Goal: Information Seeking & Learning: Learn about a topic

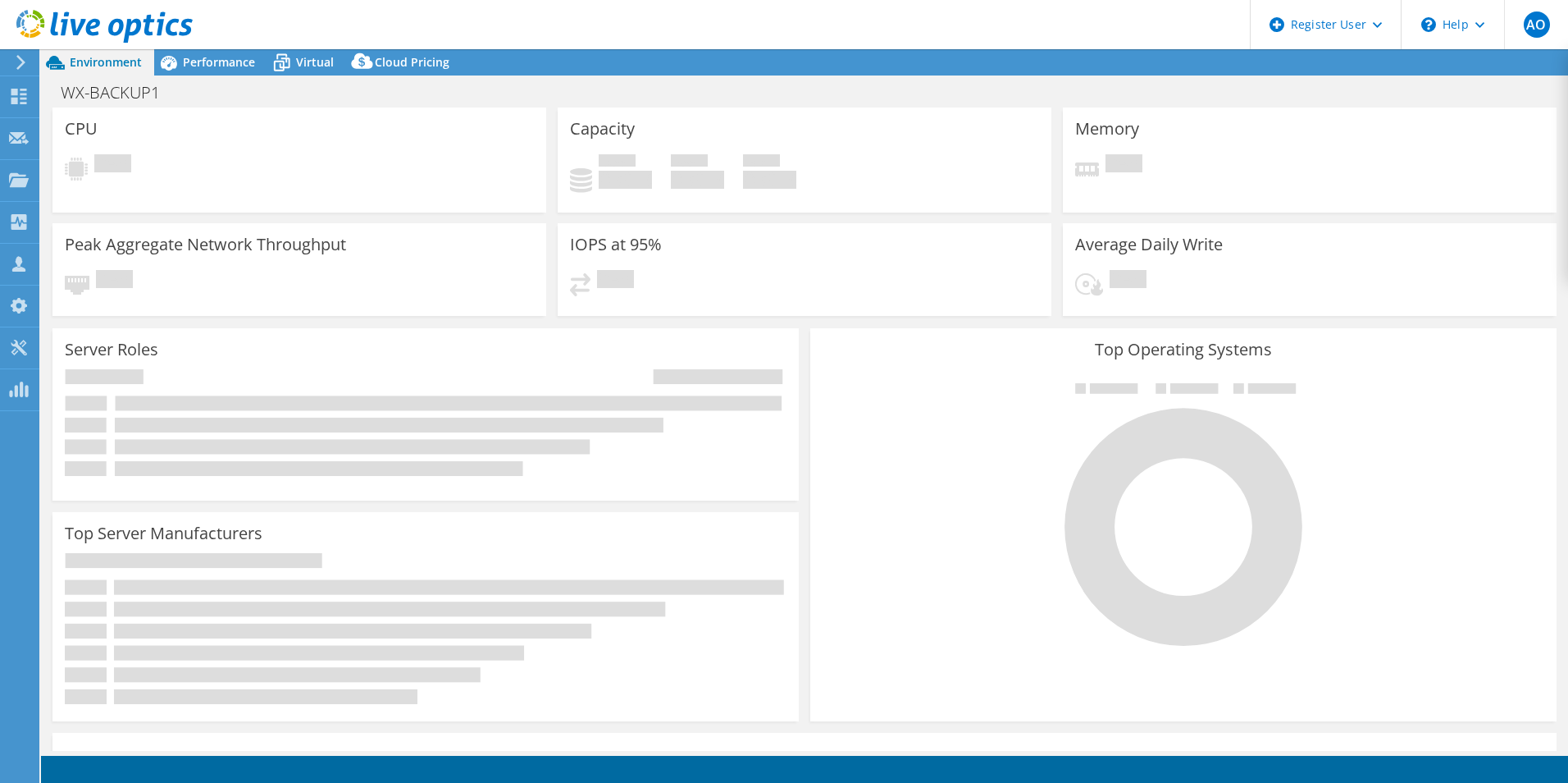
select select "EUFrankfurt"
select select "EUR"
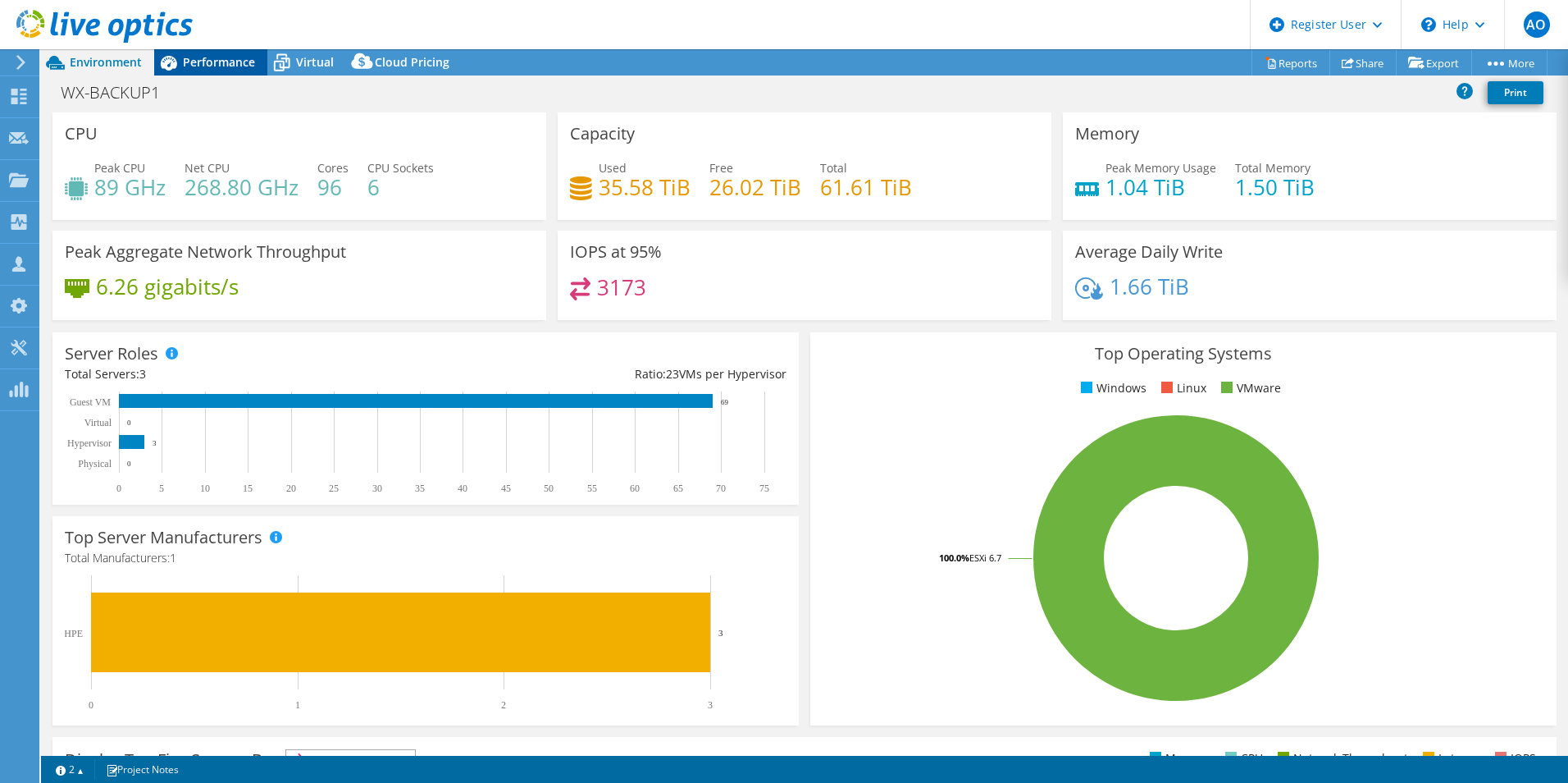
click at [237, 61] on span "Performance" at bounding box center [218, 62] width 72 height 16
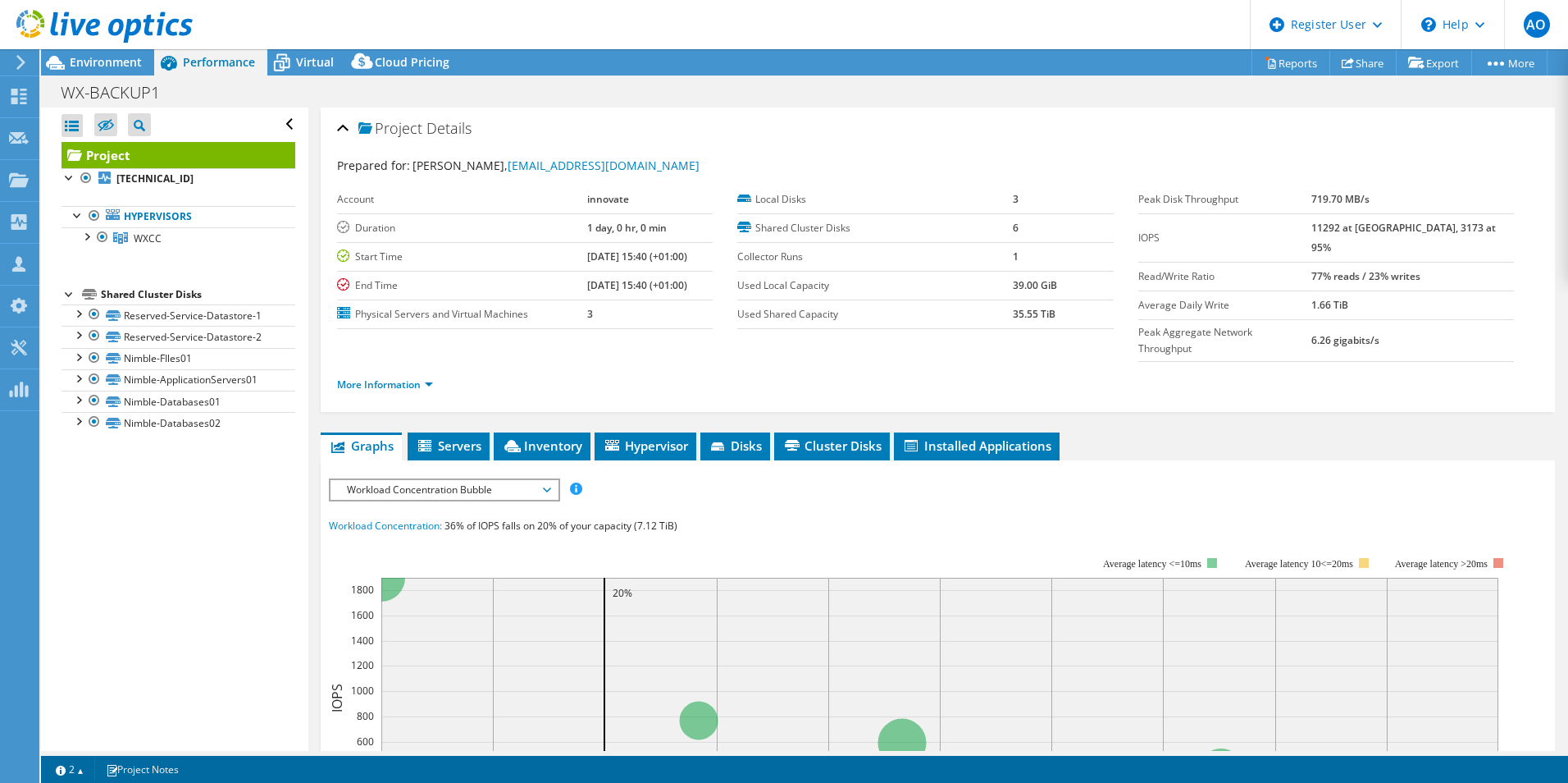
click at [118, 49] on div at bounding box center [97, 27] width 193 height 55
click at [148, 67] on div "Environment" at bounding box center [97, 62] width 113 height 26
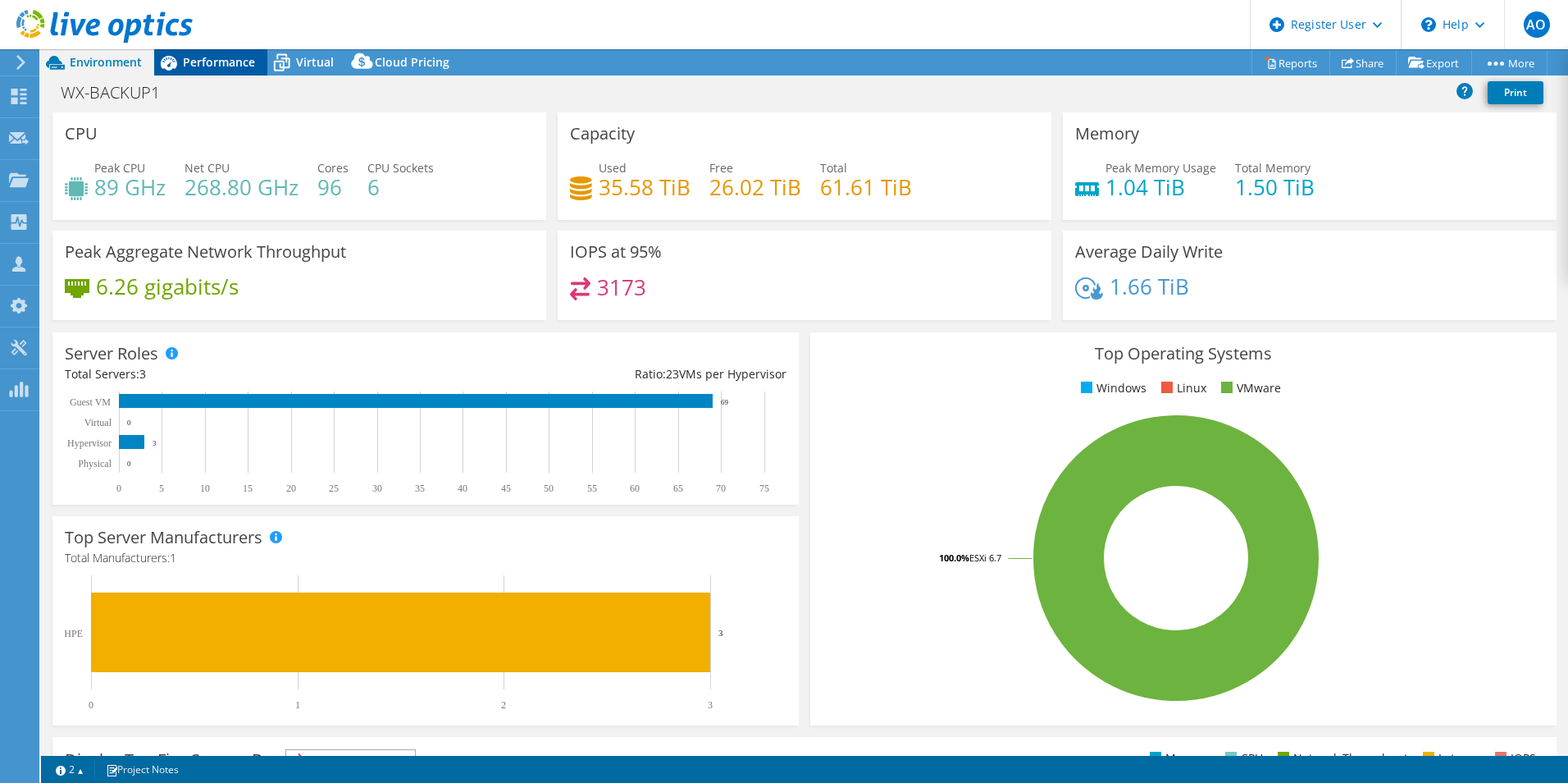
click at [173, 68] on icon at bounding box center [168, 63] width 17 height 15
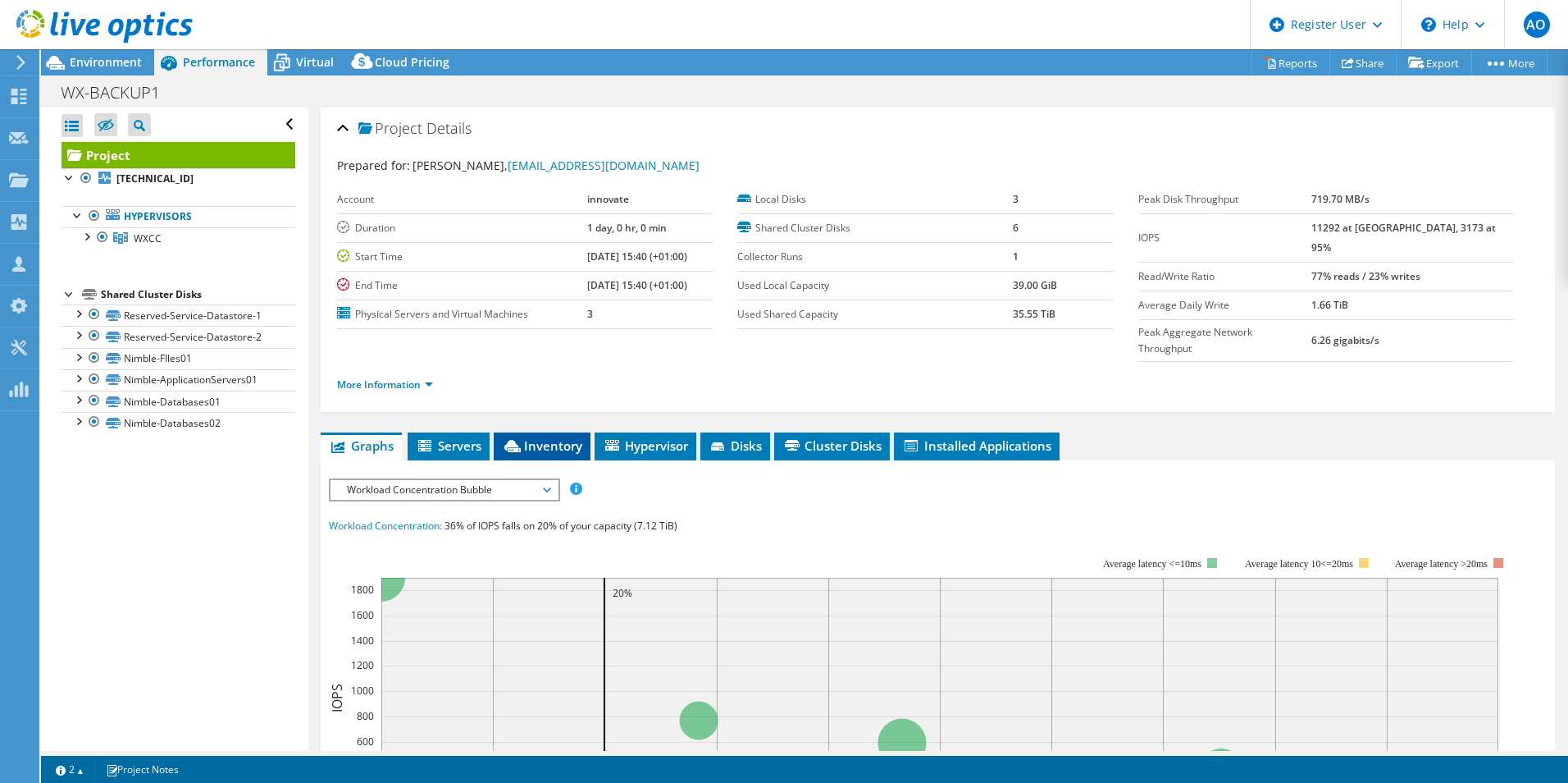
scroll to position [69, 0]
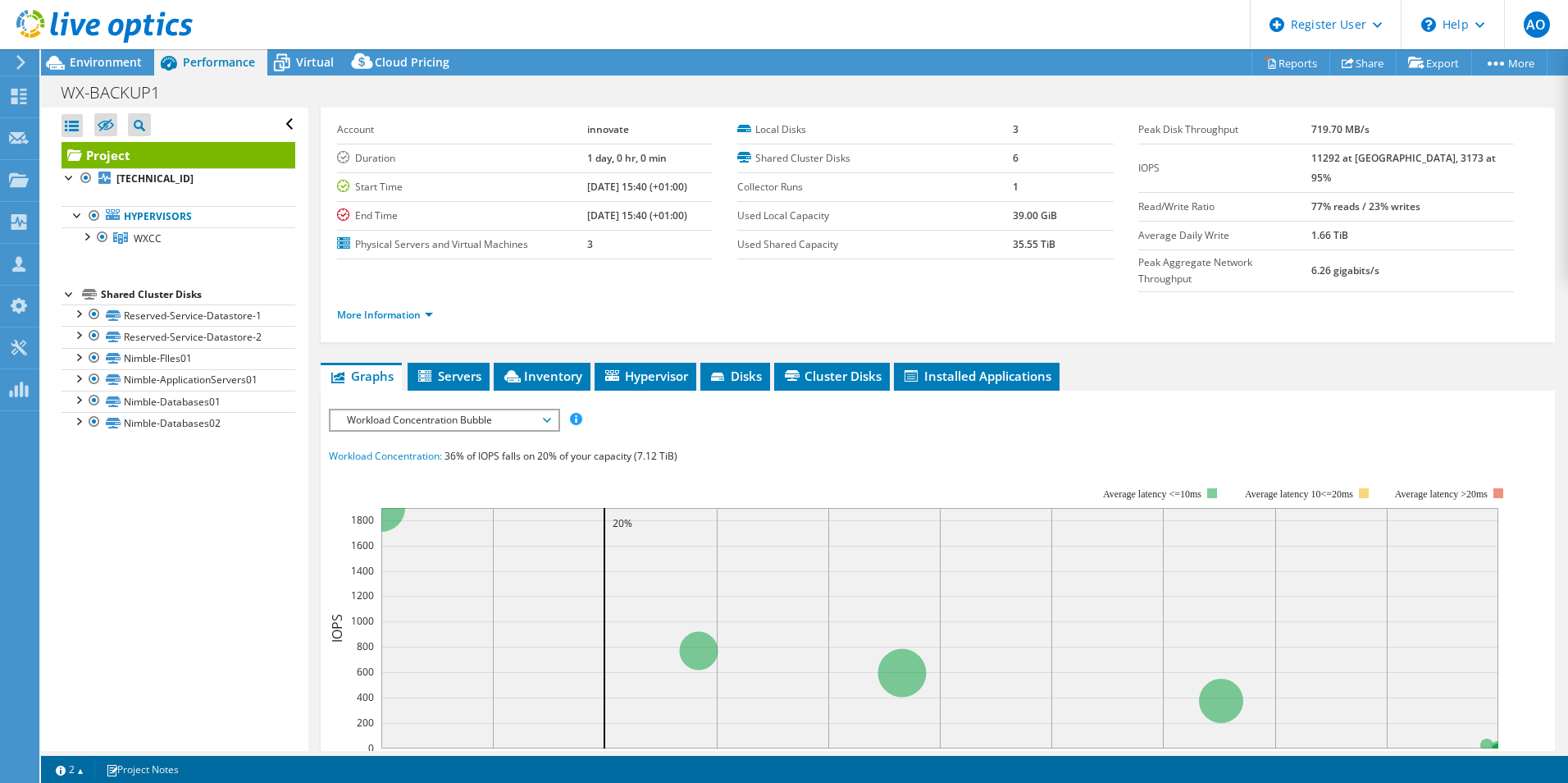
click at [516, 410] on span "Workload Concentration Bubble" at bounding box center [444, 420] width 211 height 19
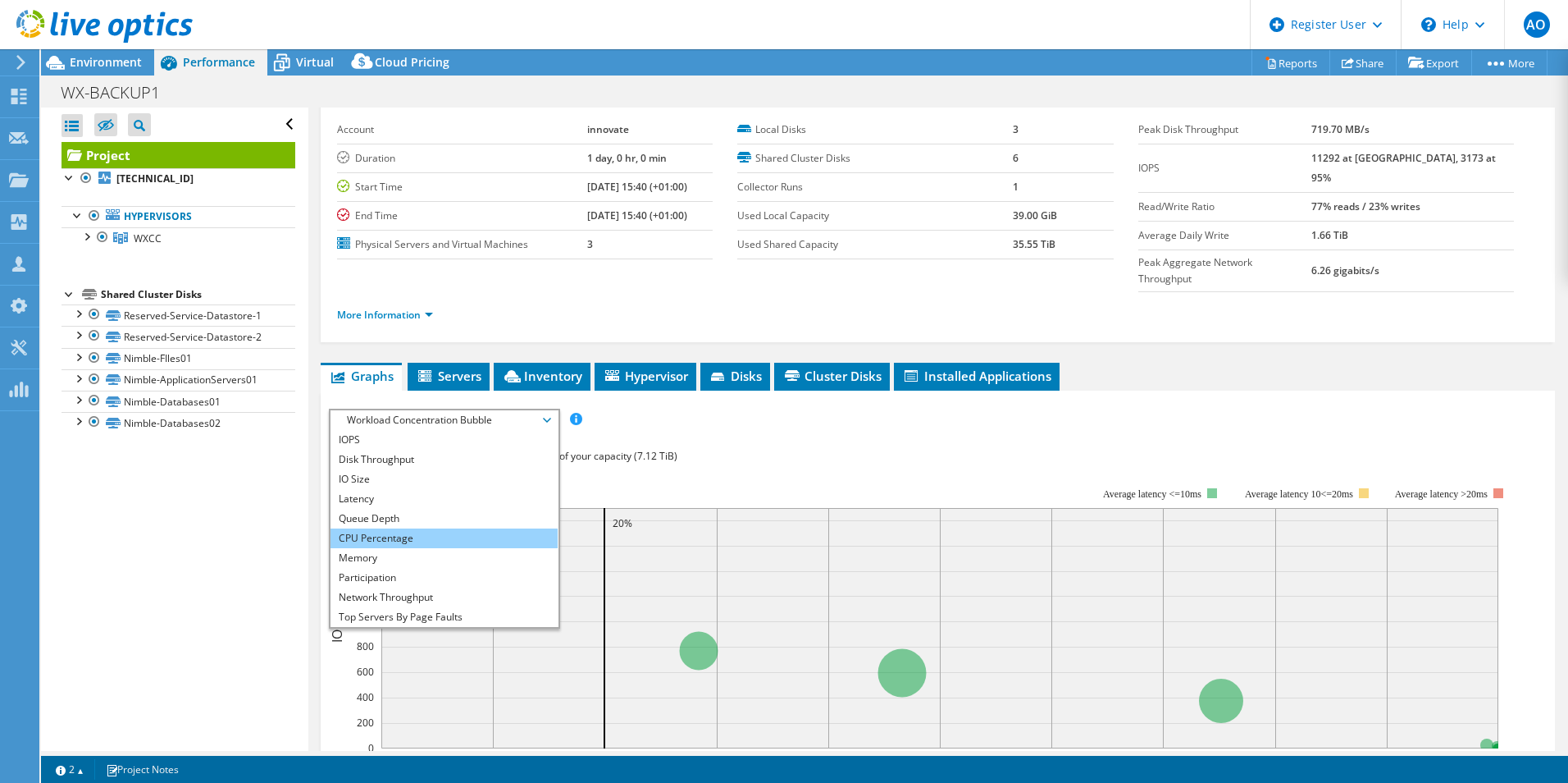
click at [468, 528] on li "CPU Percentage" at bounding box center [444, 538] width 227 height 19
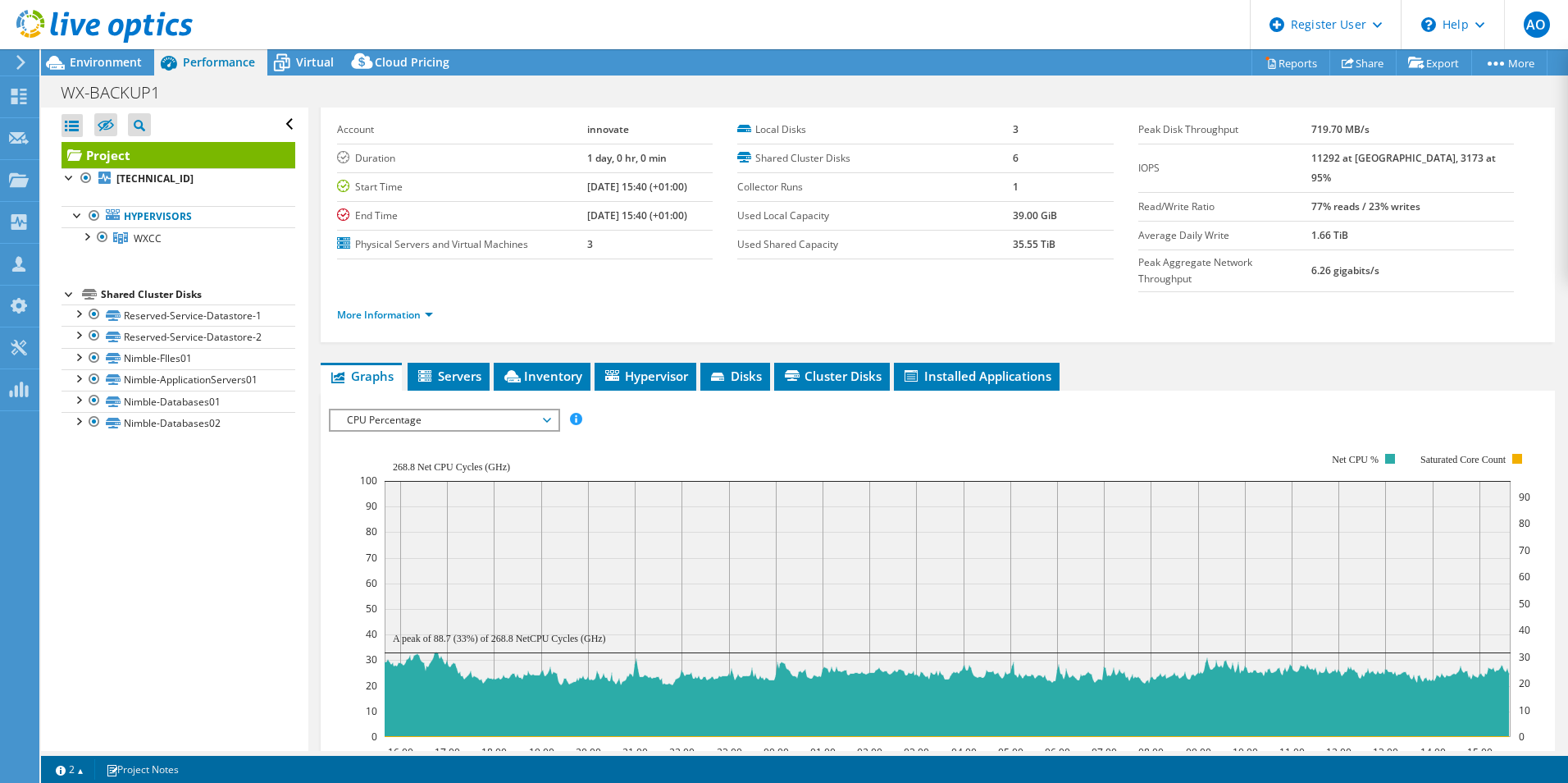
click at [489, 410] on span "CPU Percentage" at bounding box center [444, 420] width 211 height 19
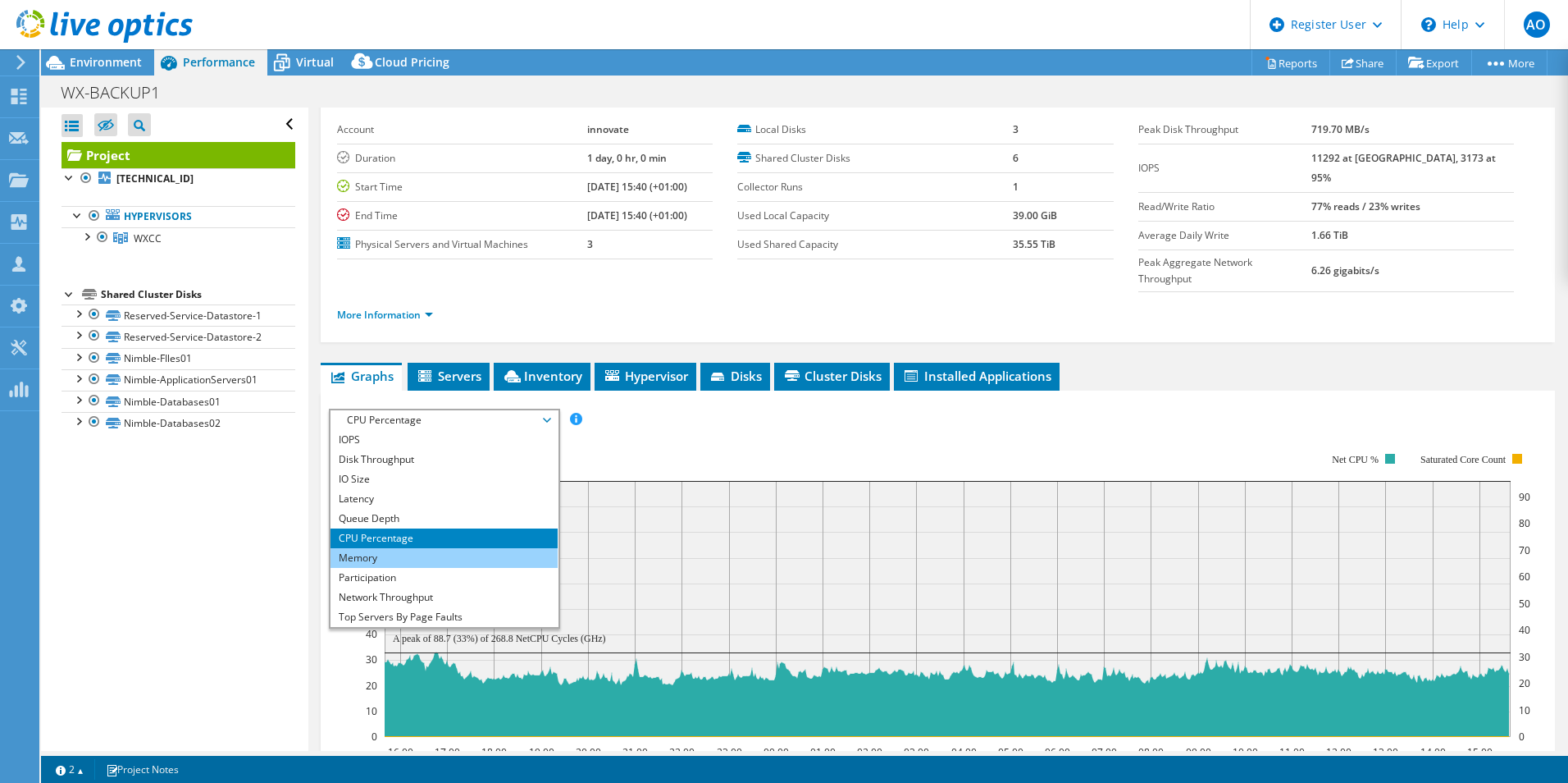
click at [455, 548] on li "Memory" at bounding box center [444, 557] width 227 height 19
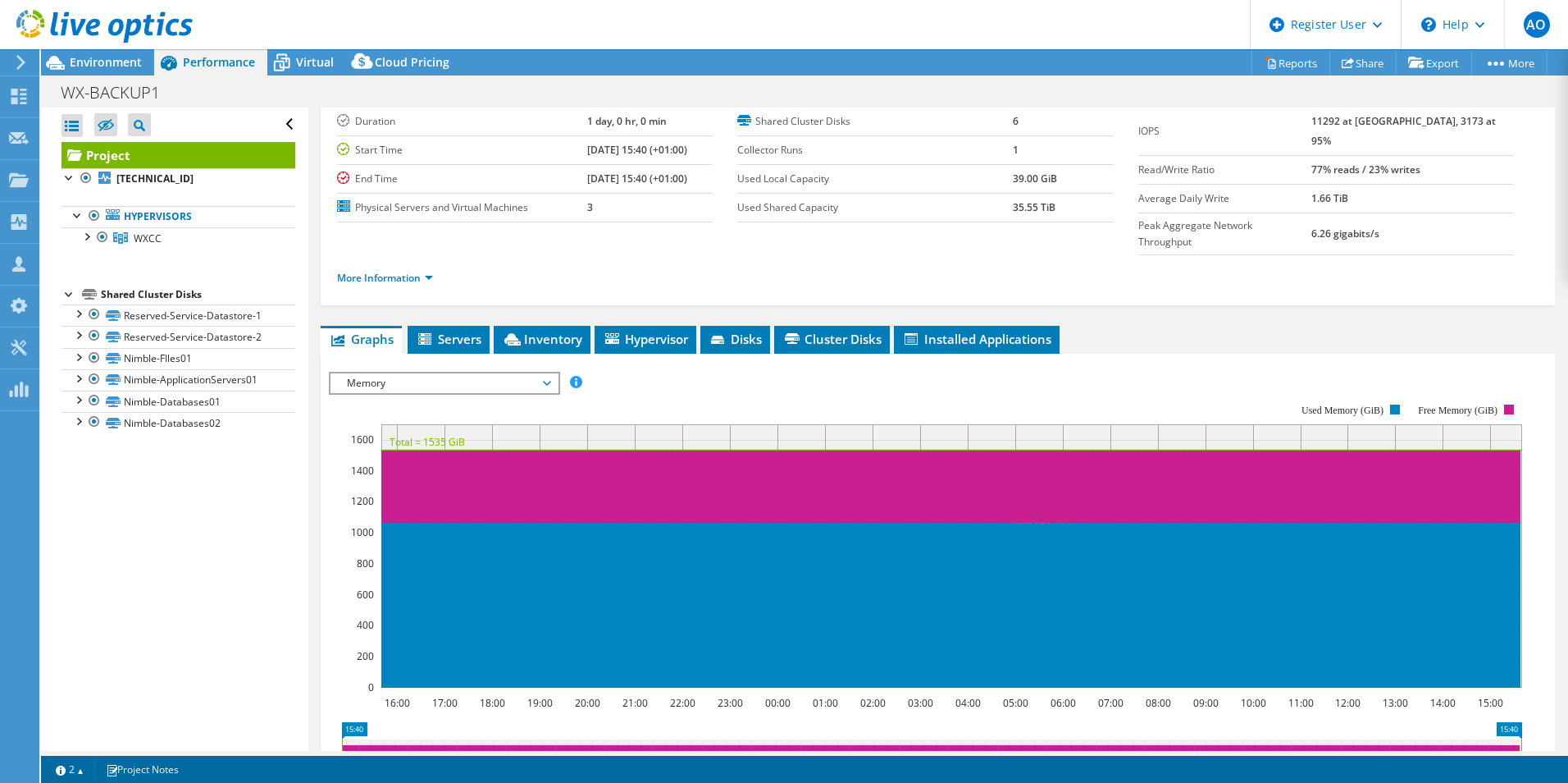
scroll to position [108, 0]
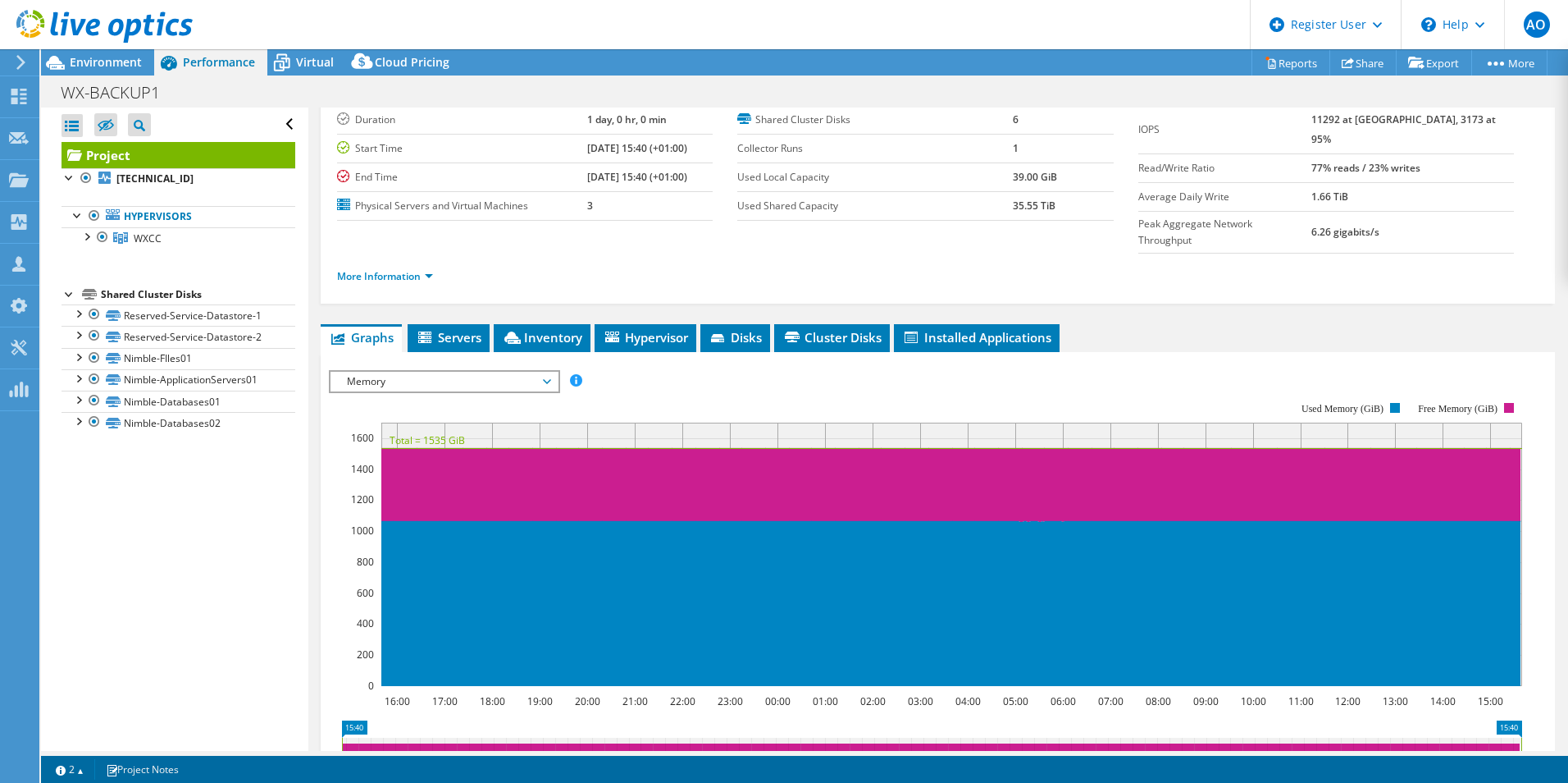
click at [446, 371] on span "Memory" at bounding box center [444, 381] width 211 height 19
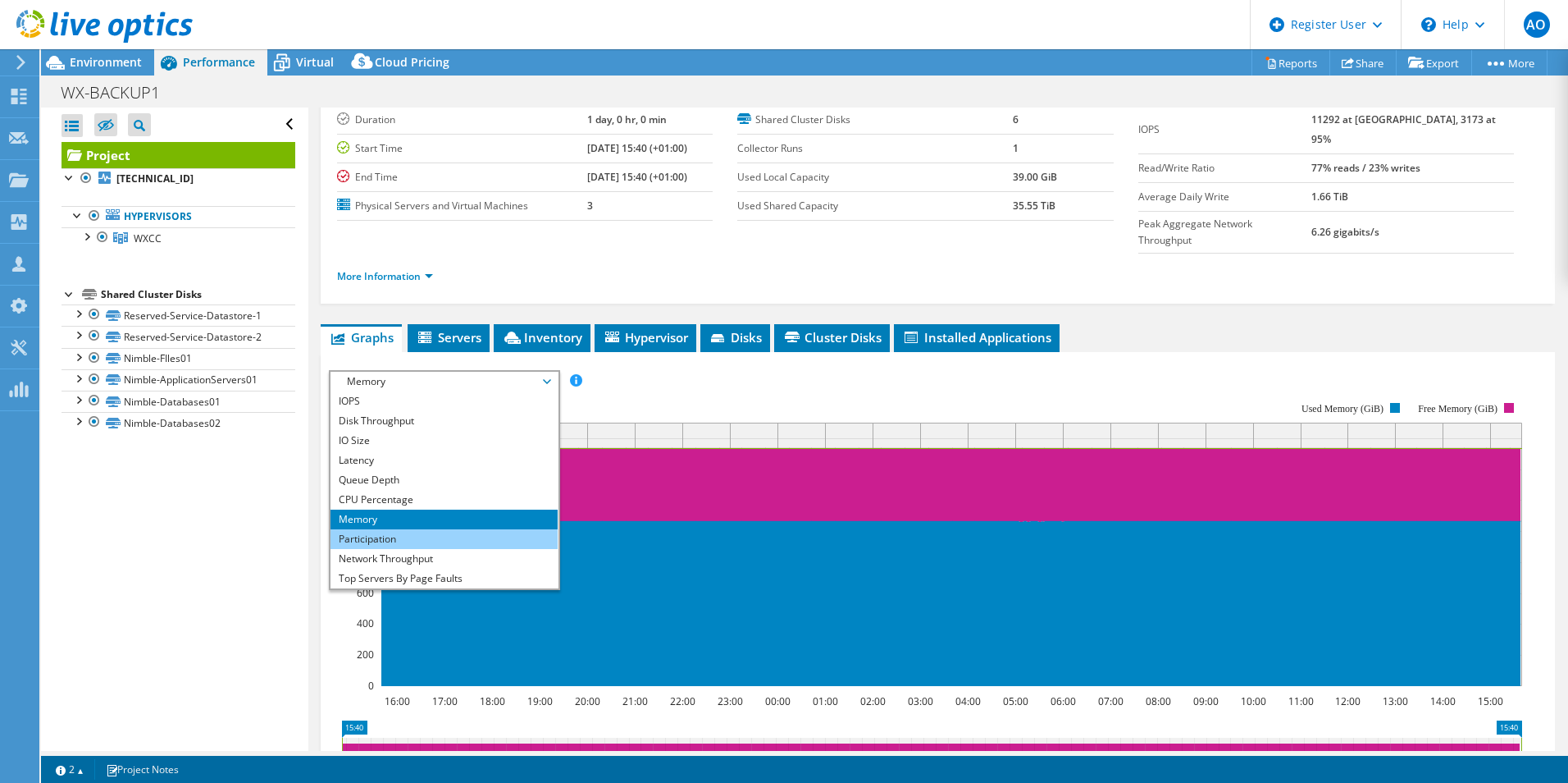
click at [403, 529] on li "Participation" at bounding box center [444, 539] width 227 height 19
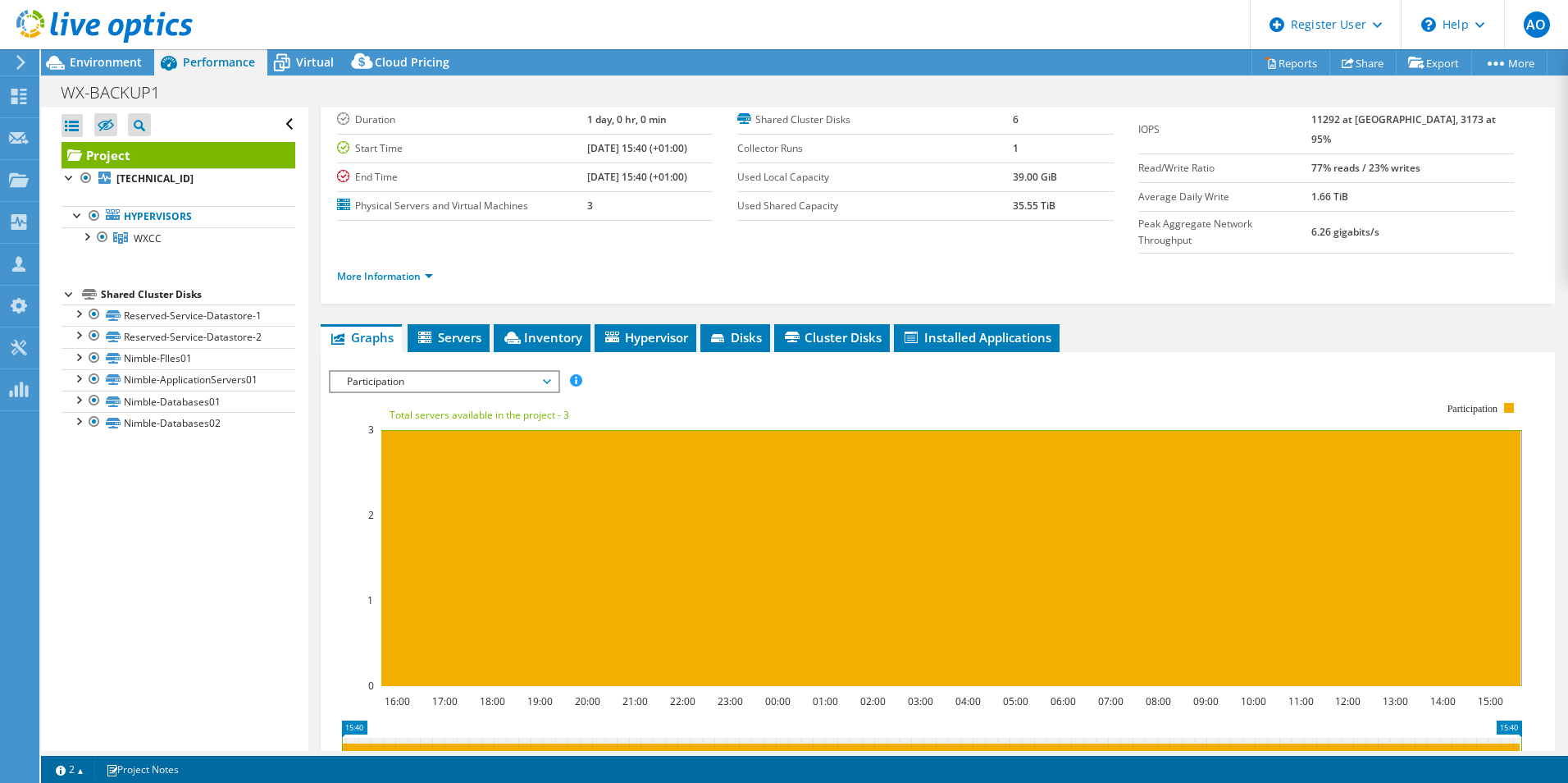
click at [433, 371] on span "Participation" at bounding box center [444, 381] width 211 height 19
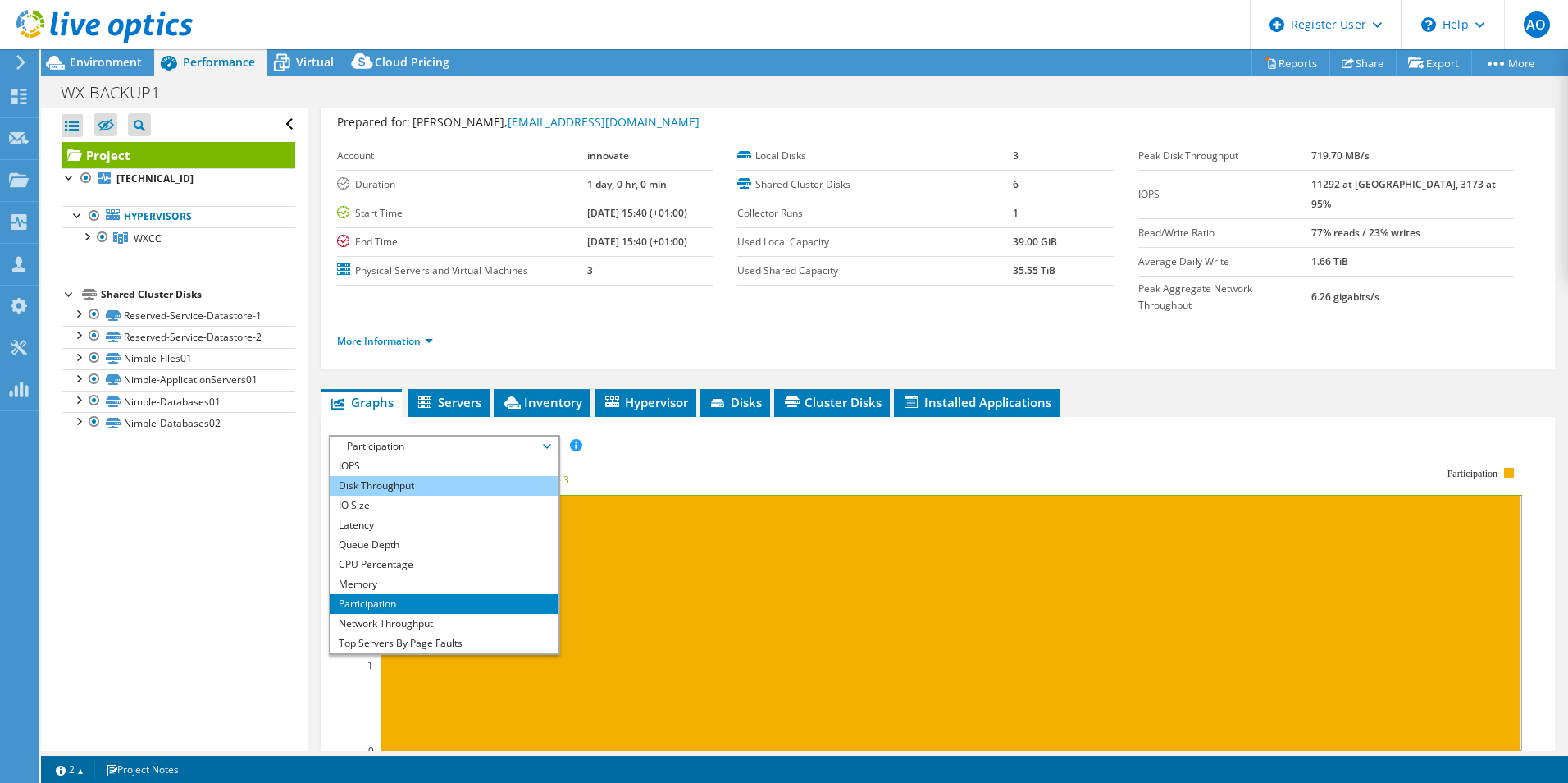
scroll to position [43, 0]
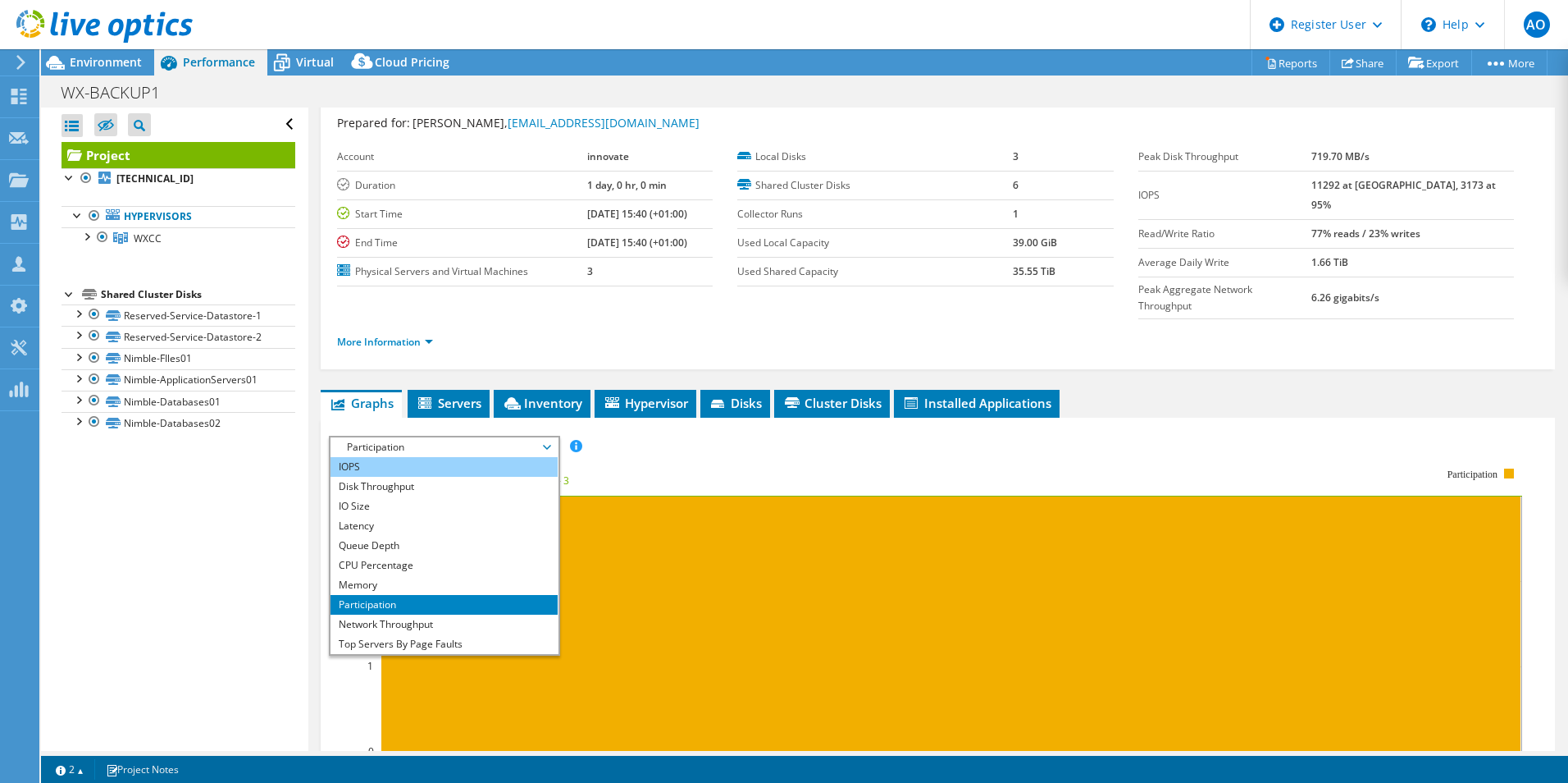
click at [408, 457] on li "IOPS" at bounding box center [444, 467] width 227 height 19
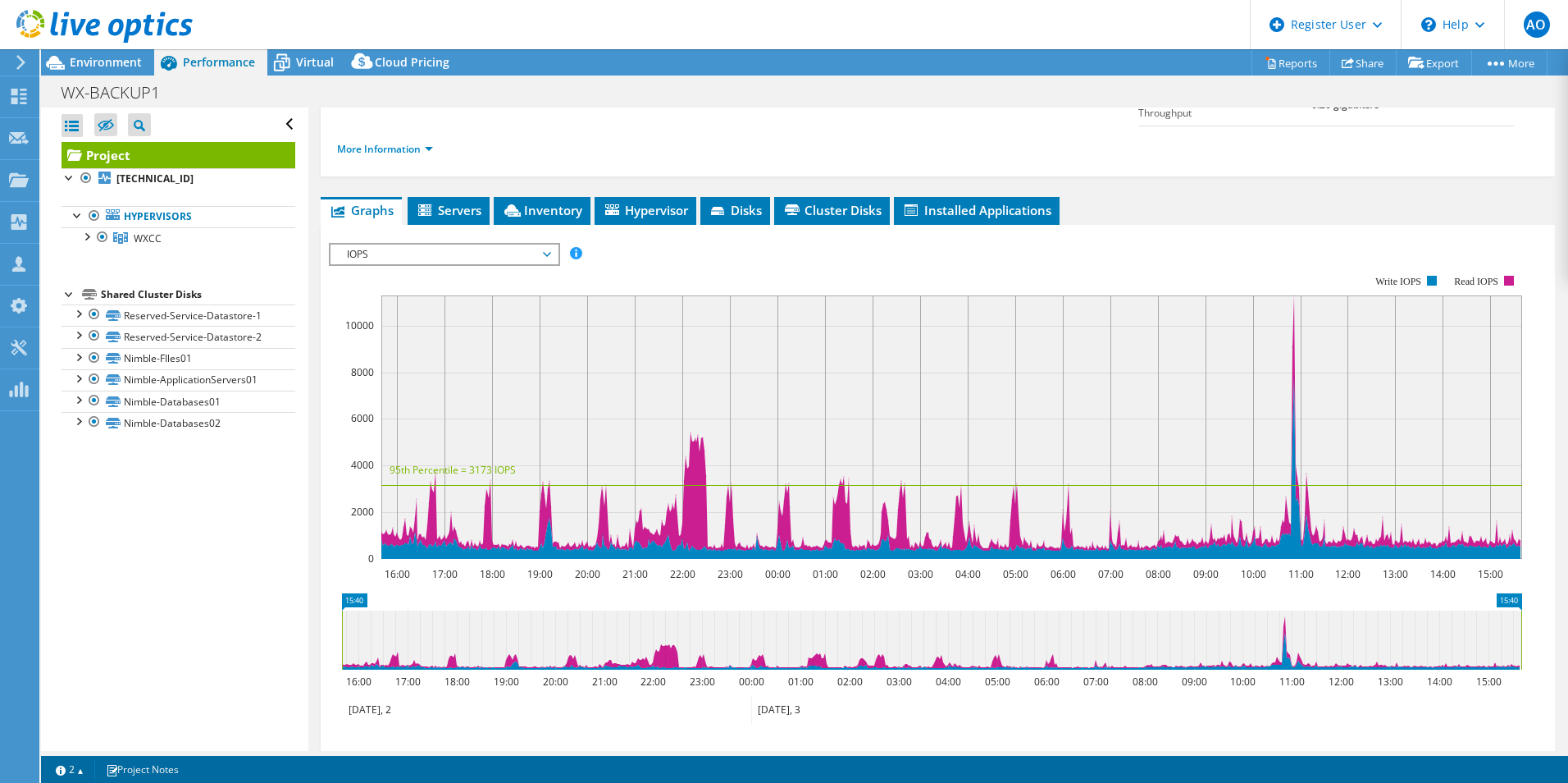
scroll to position [236, 0]
click at [1232, 593] on icon "15:40 15:40 16:00 17:00 18:00 19:00 20:00 21:00 22:00 23:00 00:00 01:00 02:00 0…" at bounding box center [932, 658] width 1206 height 132
click at [437, 244] on span "IOPS" at bounding box center [444, 254] width 211 height 19
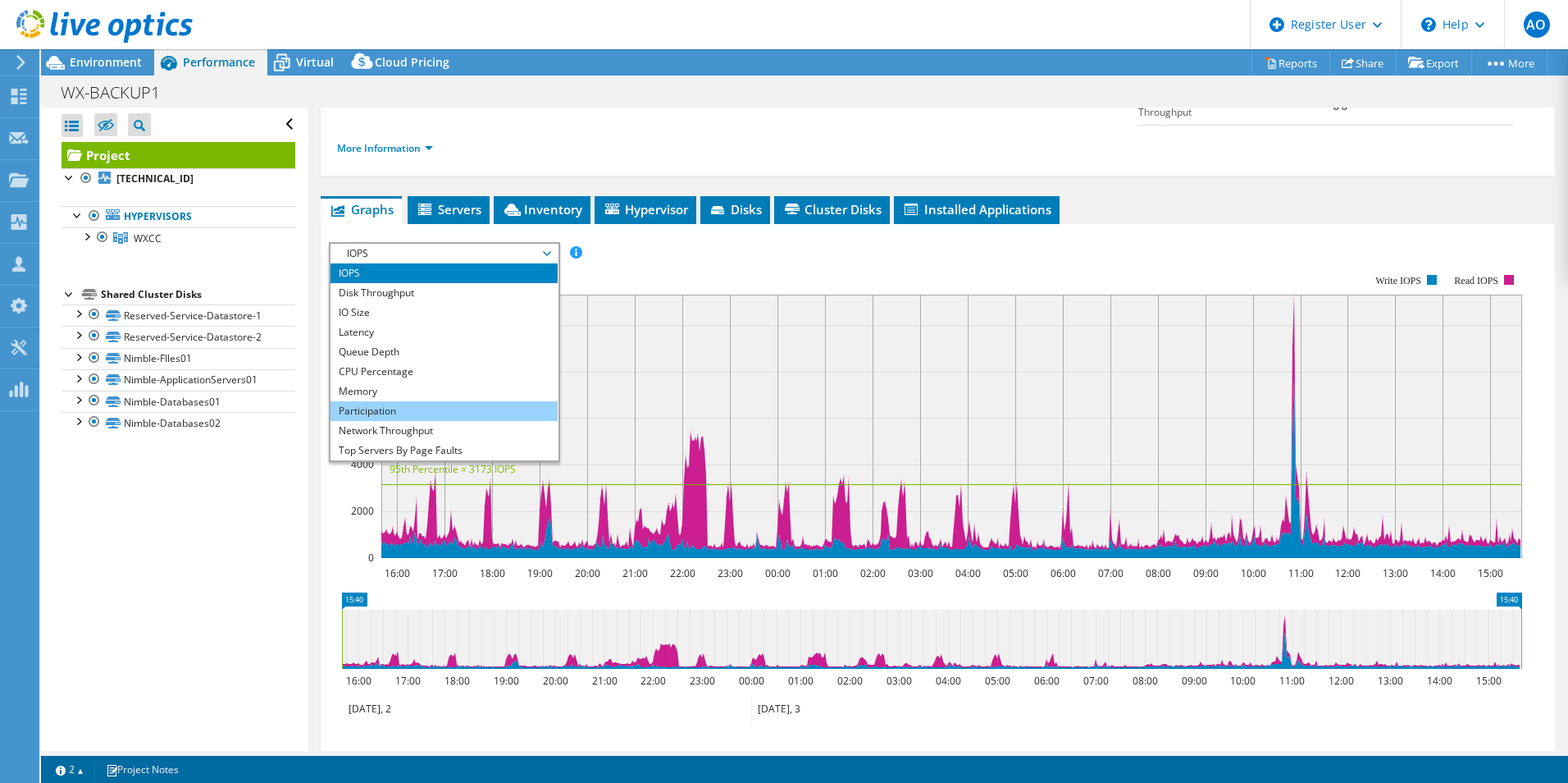
scroll to position [59, 0]
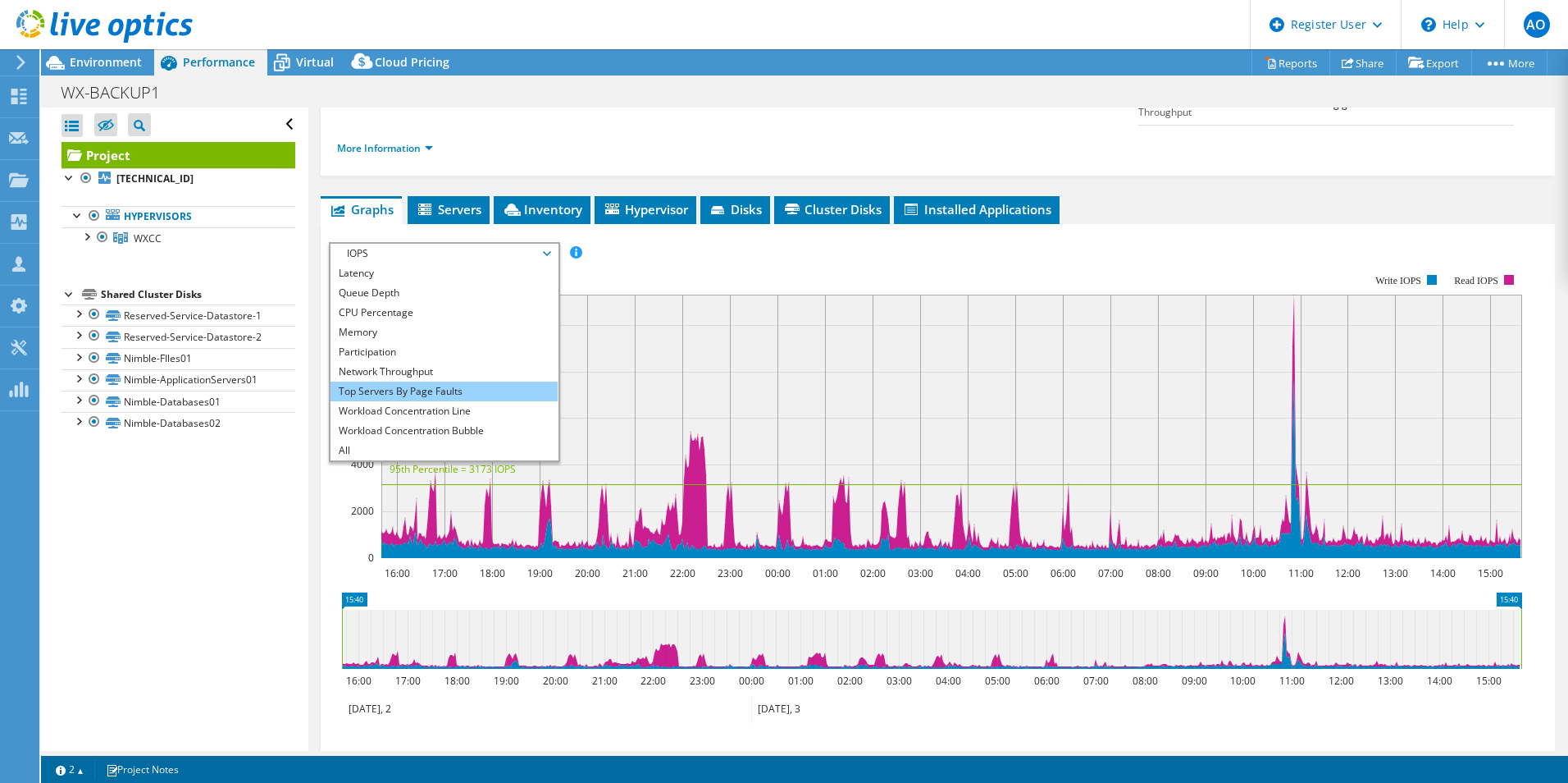
click at [420, 382] on li "Top Servers By Page Faults" at bounding box center [444, 392] width 227 height 19
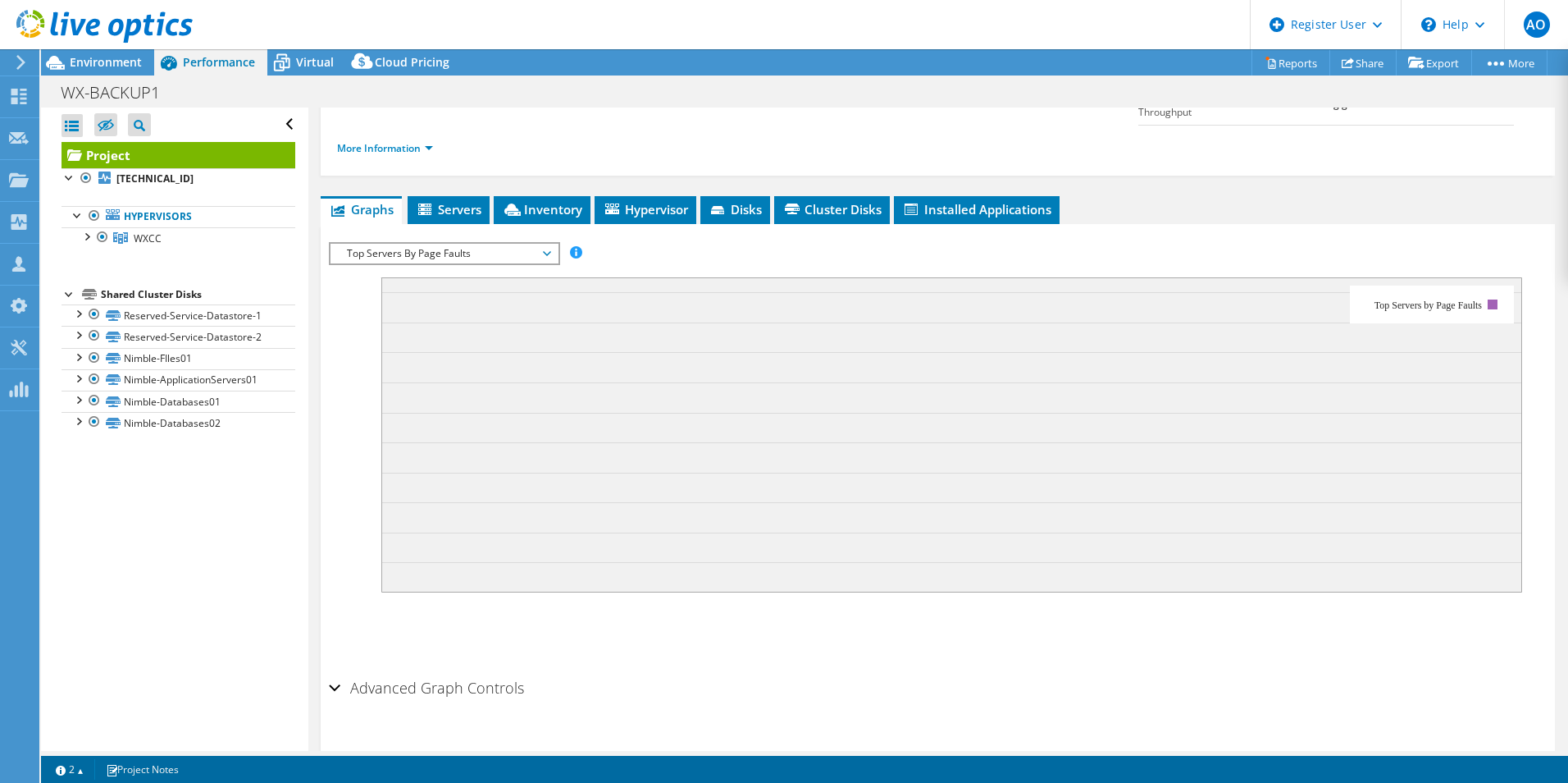
click at [468, 244] on span "Top Servers By Page Faults" at bounding box center [444, 254] width 211 height 19
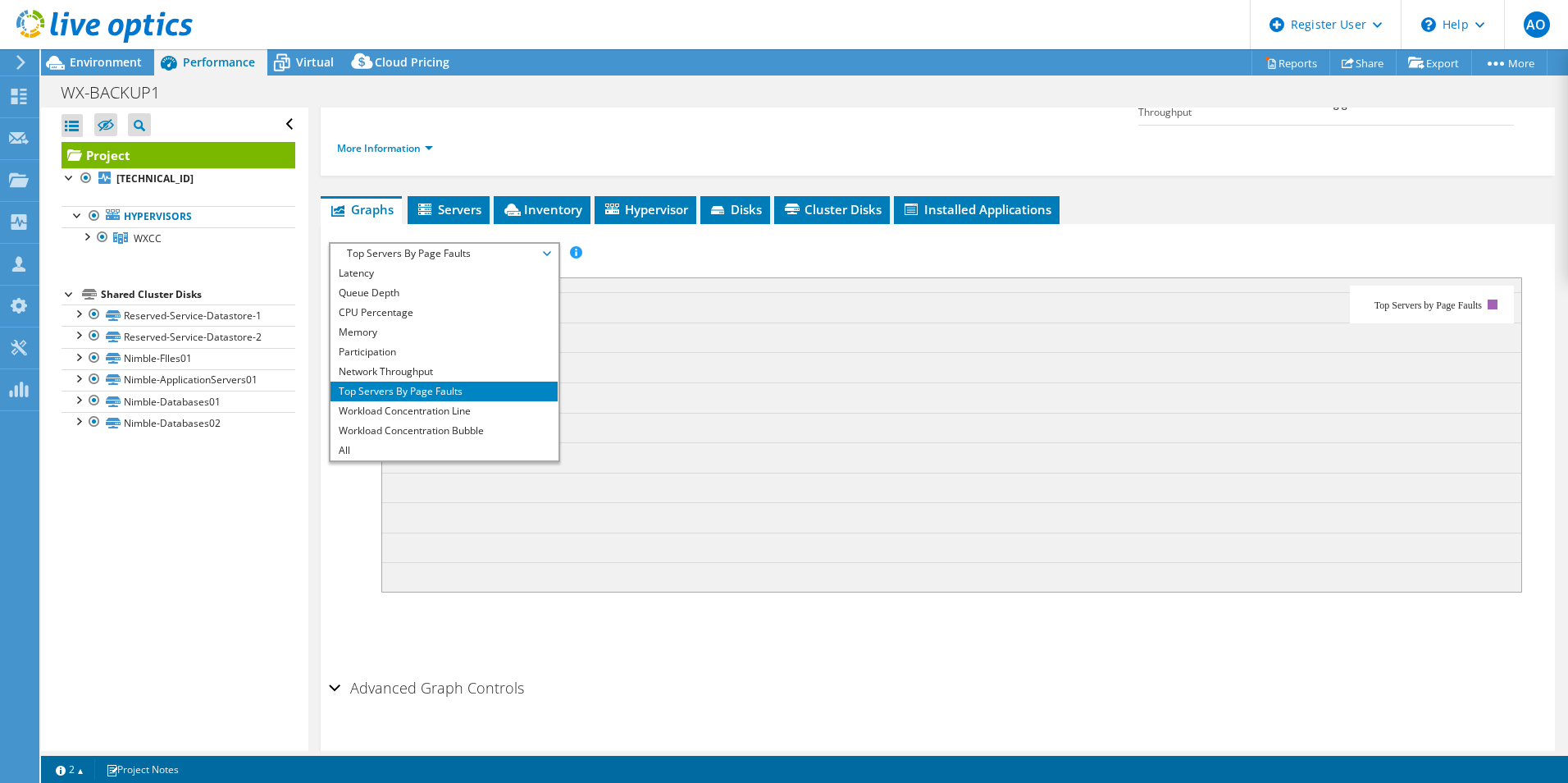
click at [438, 162] on div "Project Details Prepared for: Krisztian Major, [EMAIL_ADDRESS][DOMAIN_NAME] Acc…" at bounding box center [937, 327] width 1259 height 913
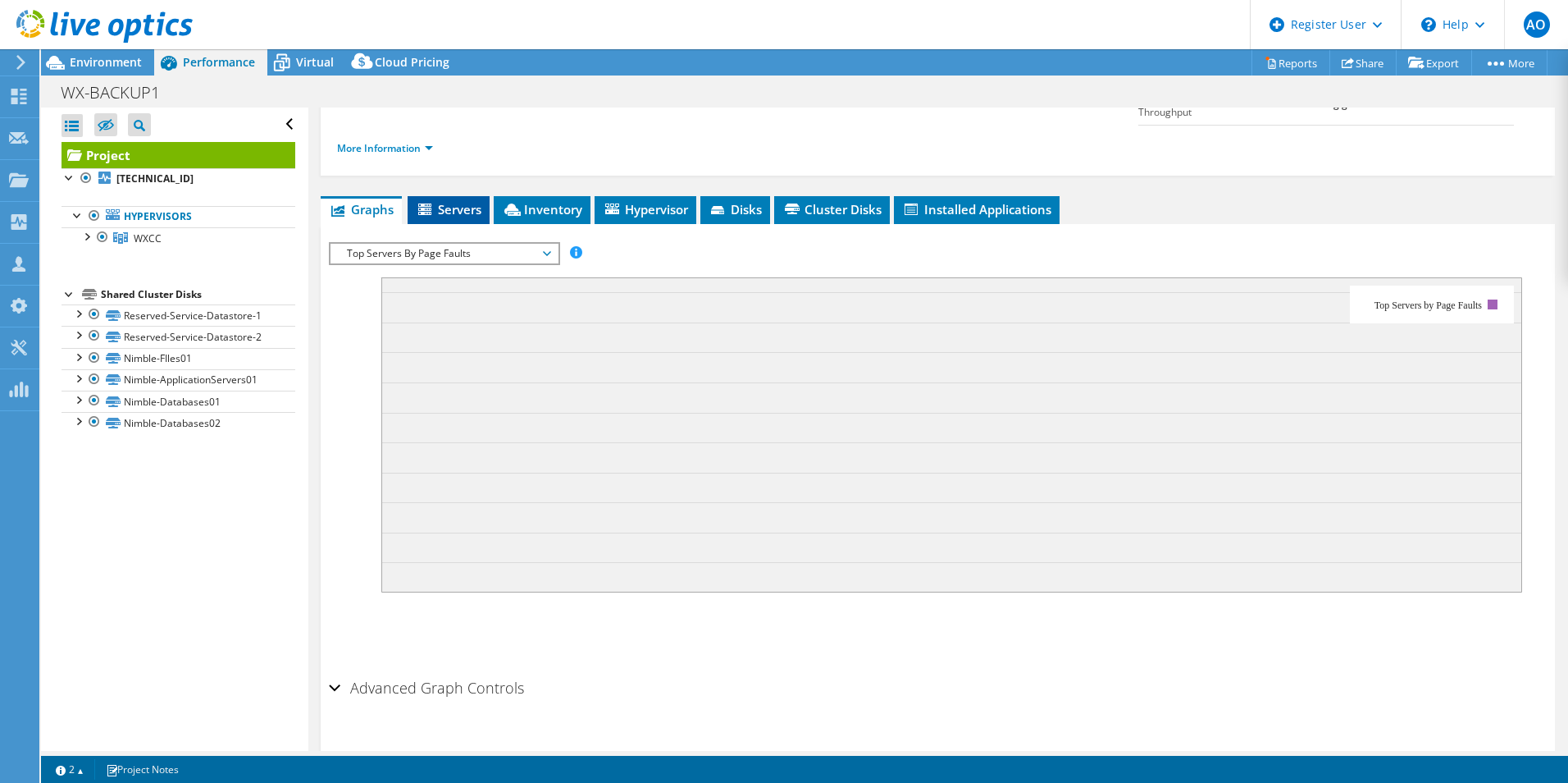
click at [438, 201] on span "Servers" at bounding box center [448, 209] width 66 height 17
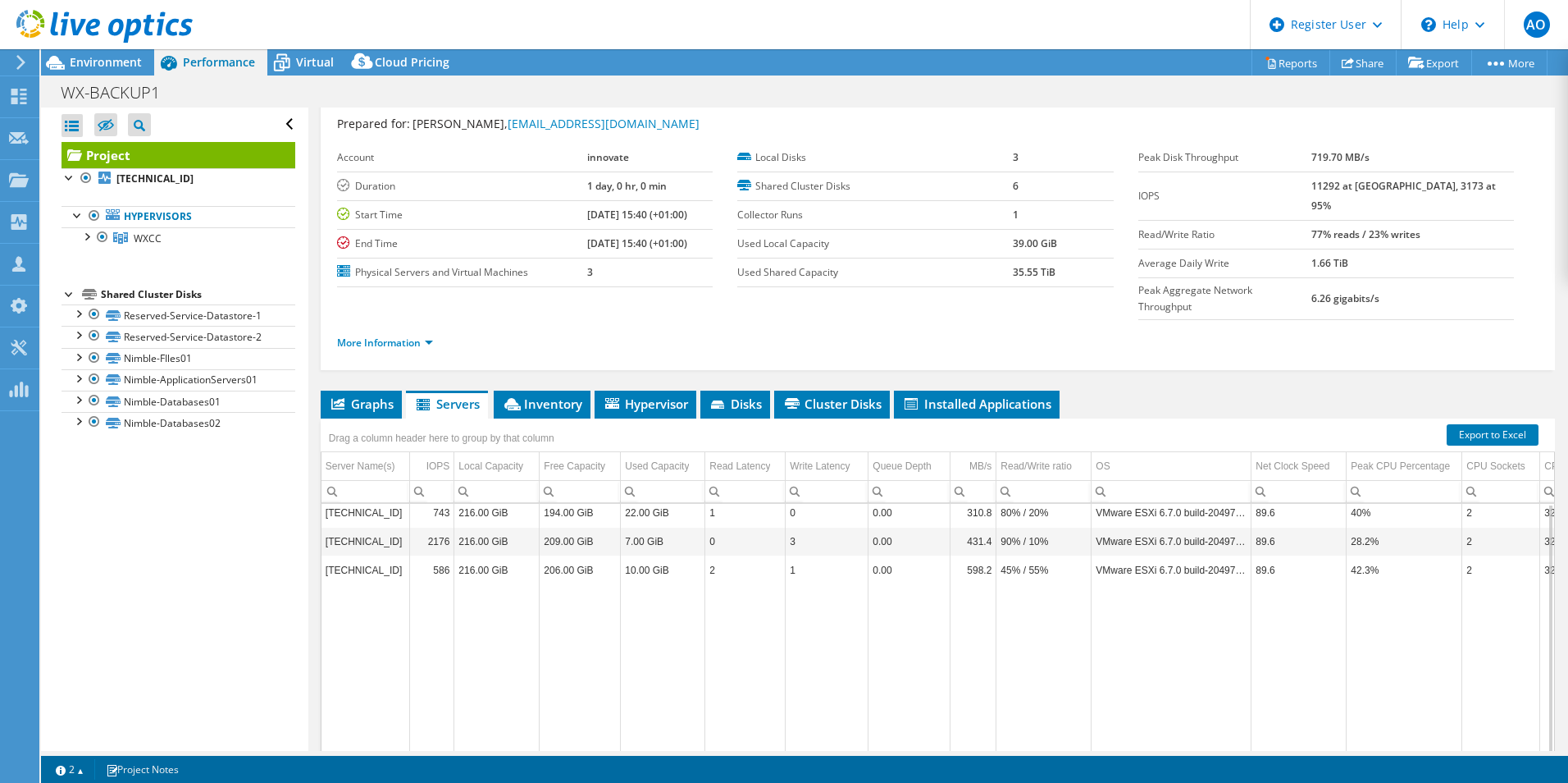
scroll to position [0, 0]
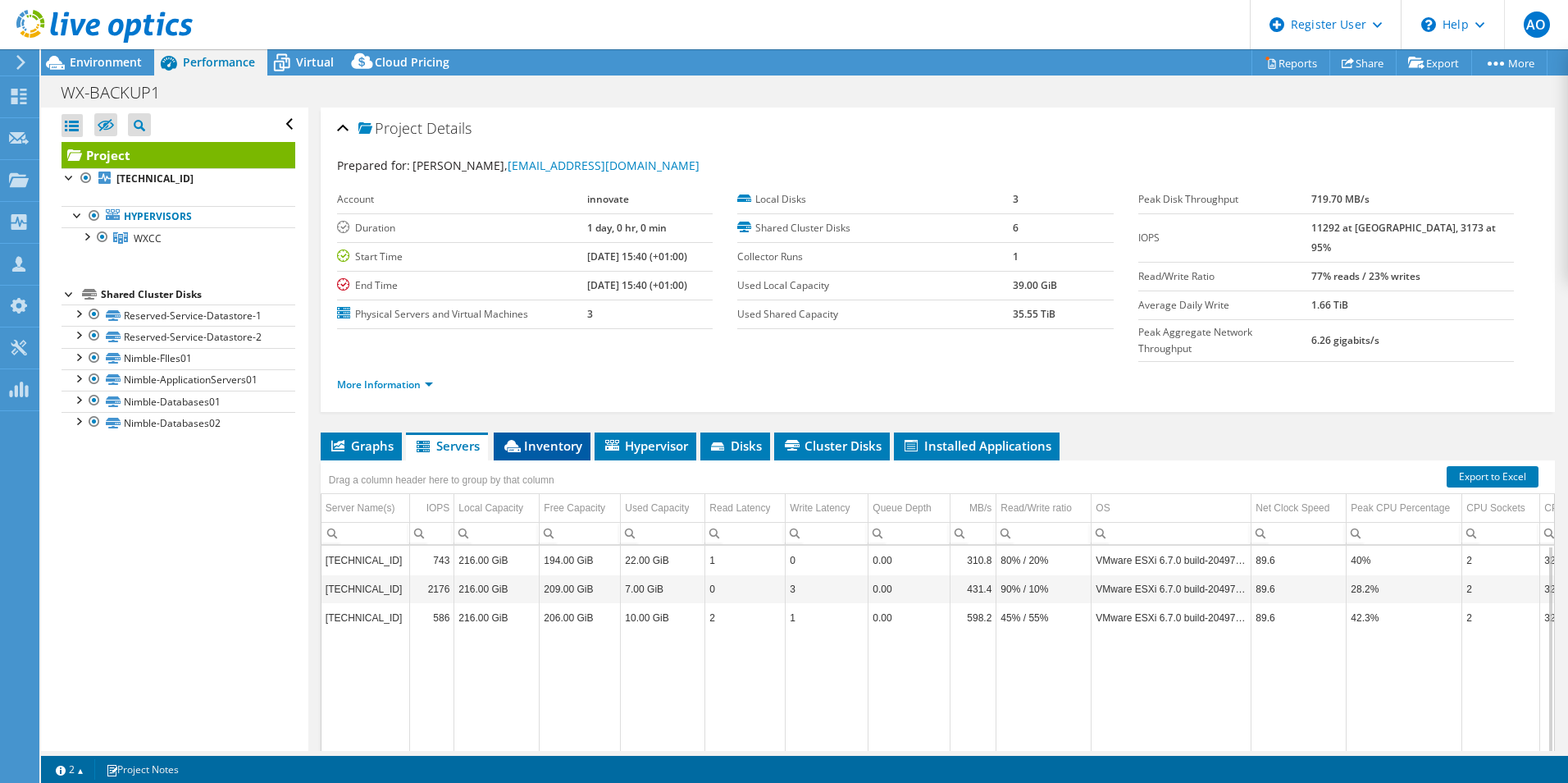
click at [563, 437] on span "Inventory" at bounding box center [542, 445] width 81 height 17
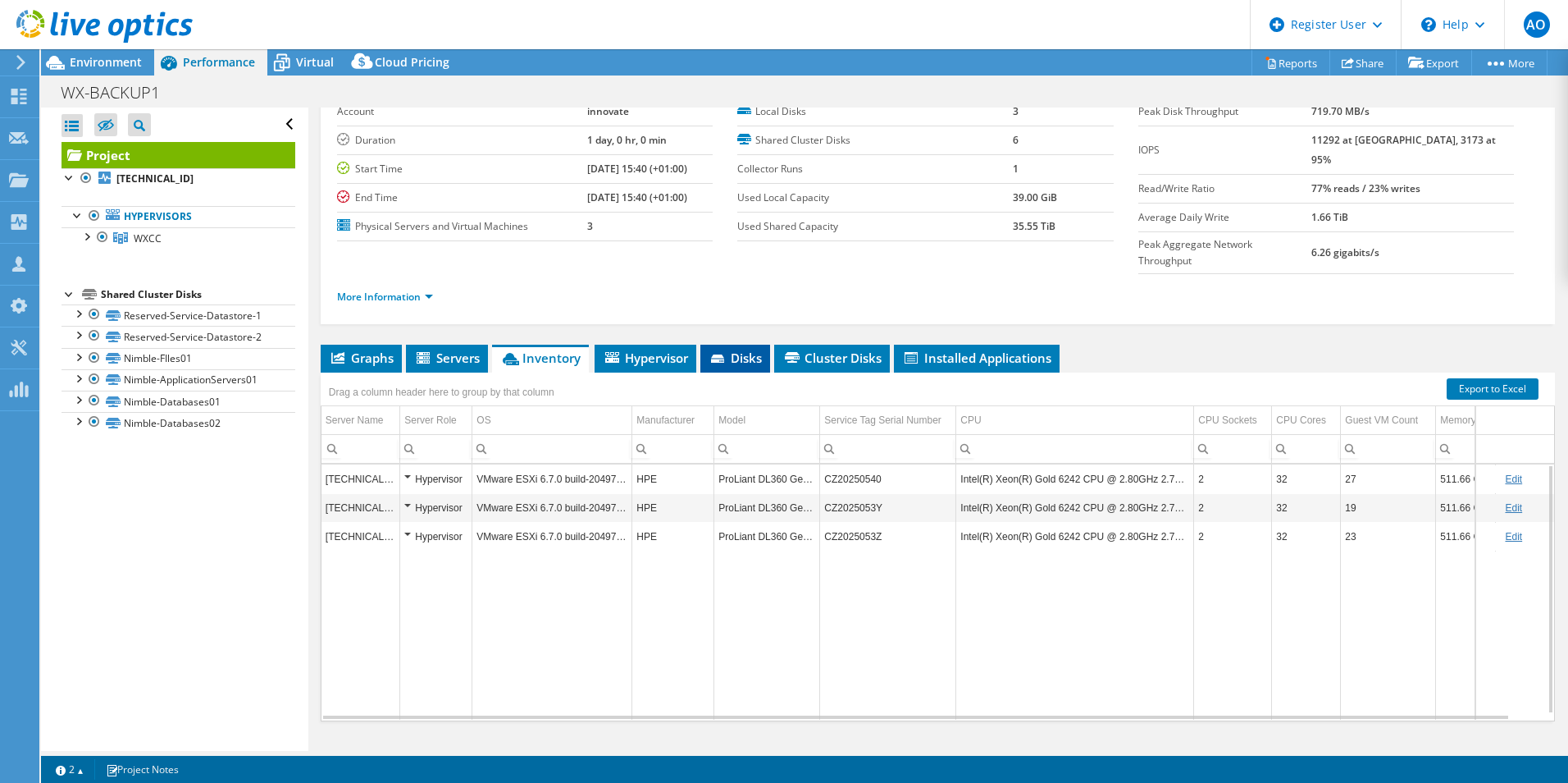
click at [727, 345] on li "Disks" at bounding box center [734, 359] width 69 height 28
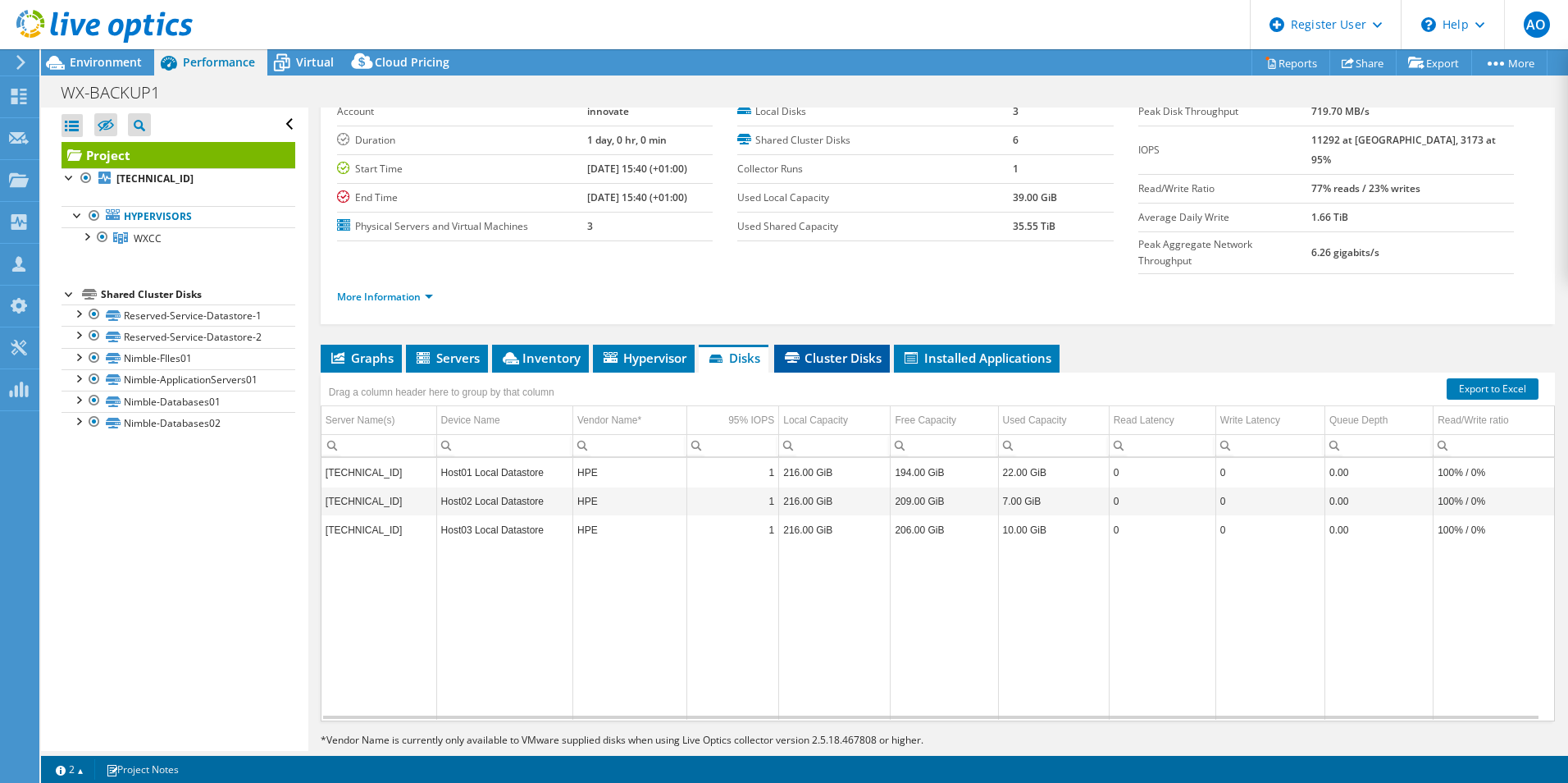
click at [805, 345] on li "Cluster Disks" at bounding box center [832, 359] width 116 height 28
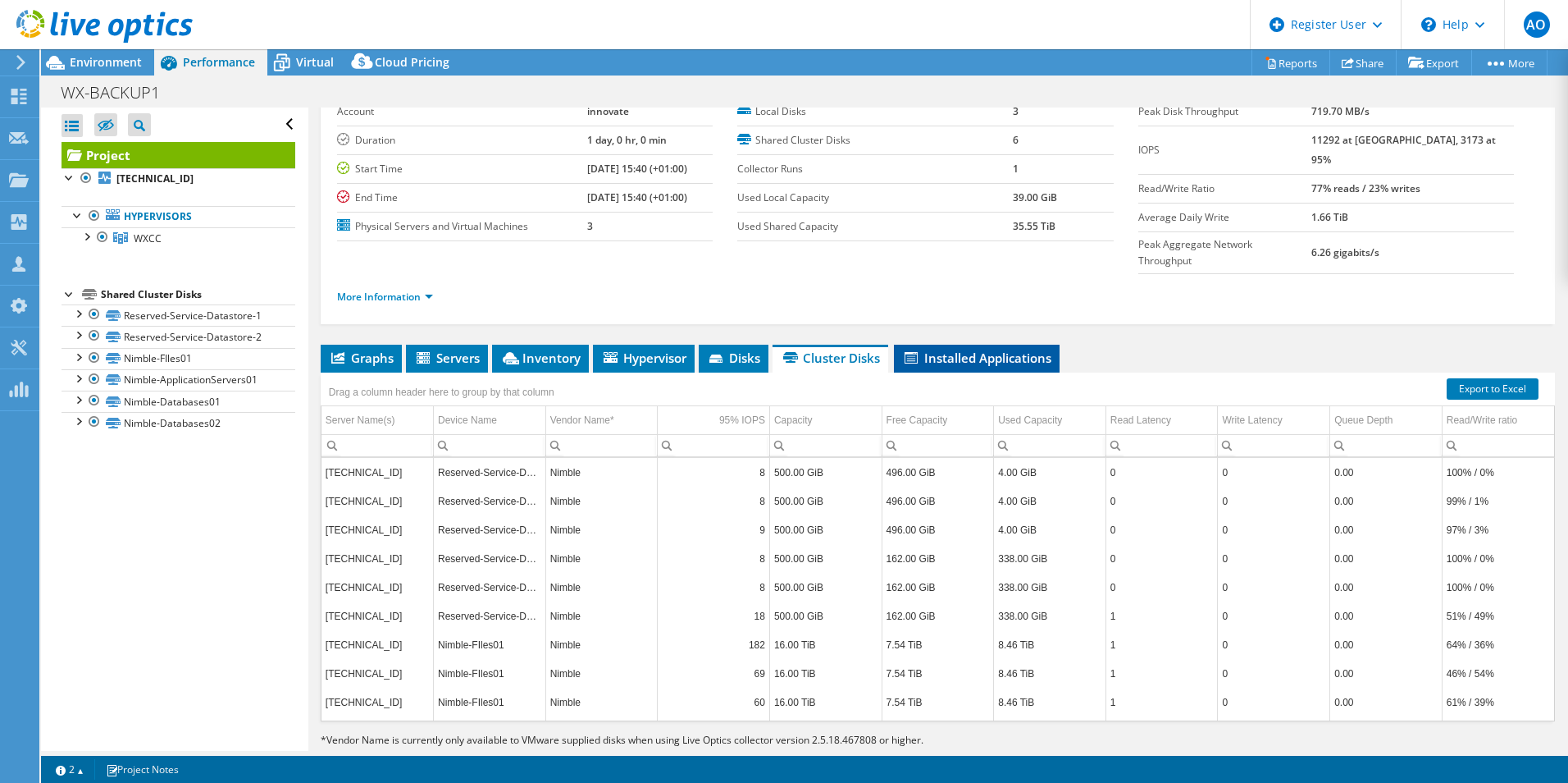
click at [977, 349] on span "Installed Applications" at bounding box center [977, 357] width 149 height 17
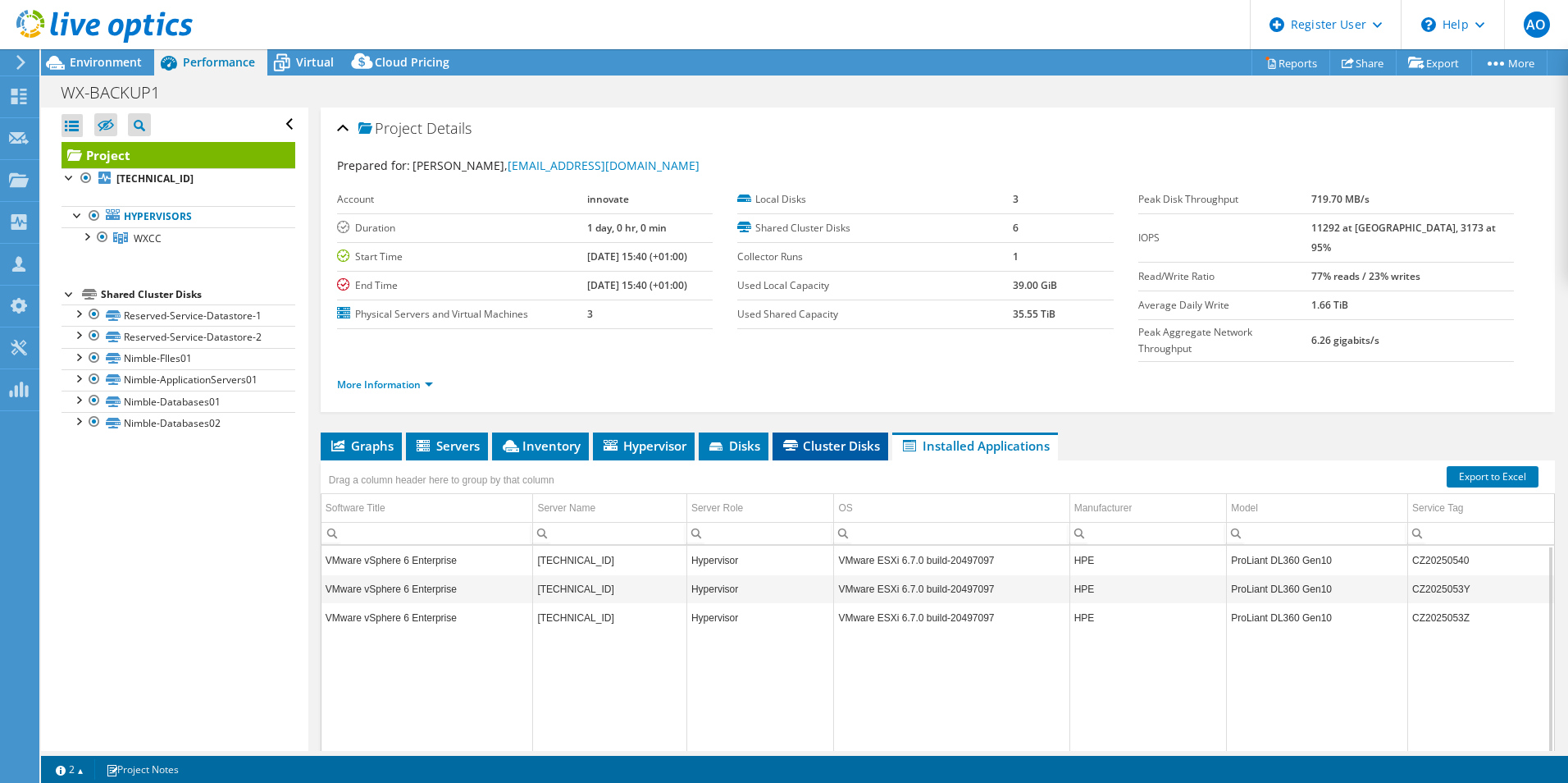
click at [792, 440] on icon at bounding box center [791, 445] width 15 height 11
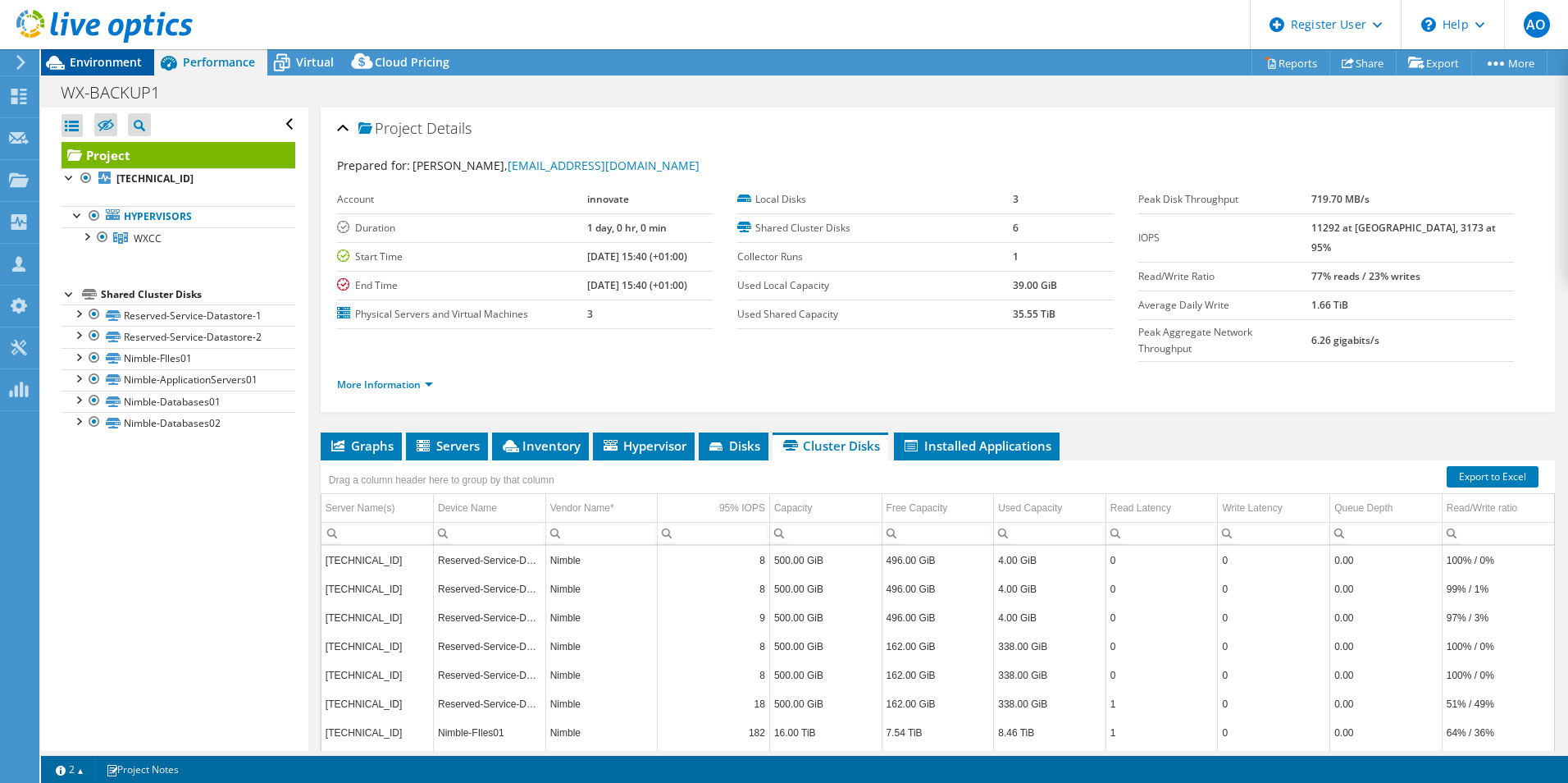
click at [119, 65] on span "Environment" at bounding box center [105, 62] width 72 height 16
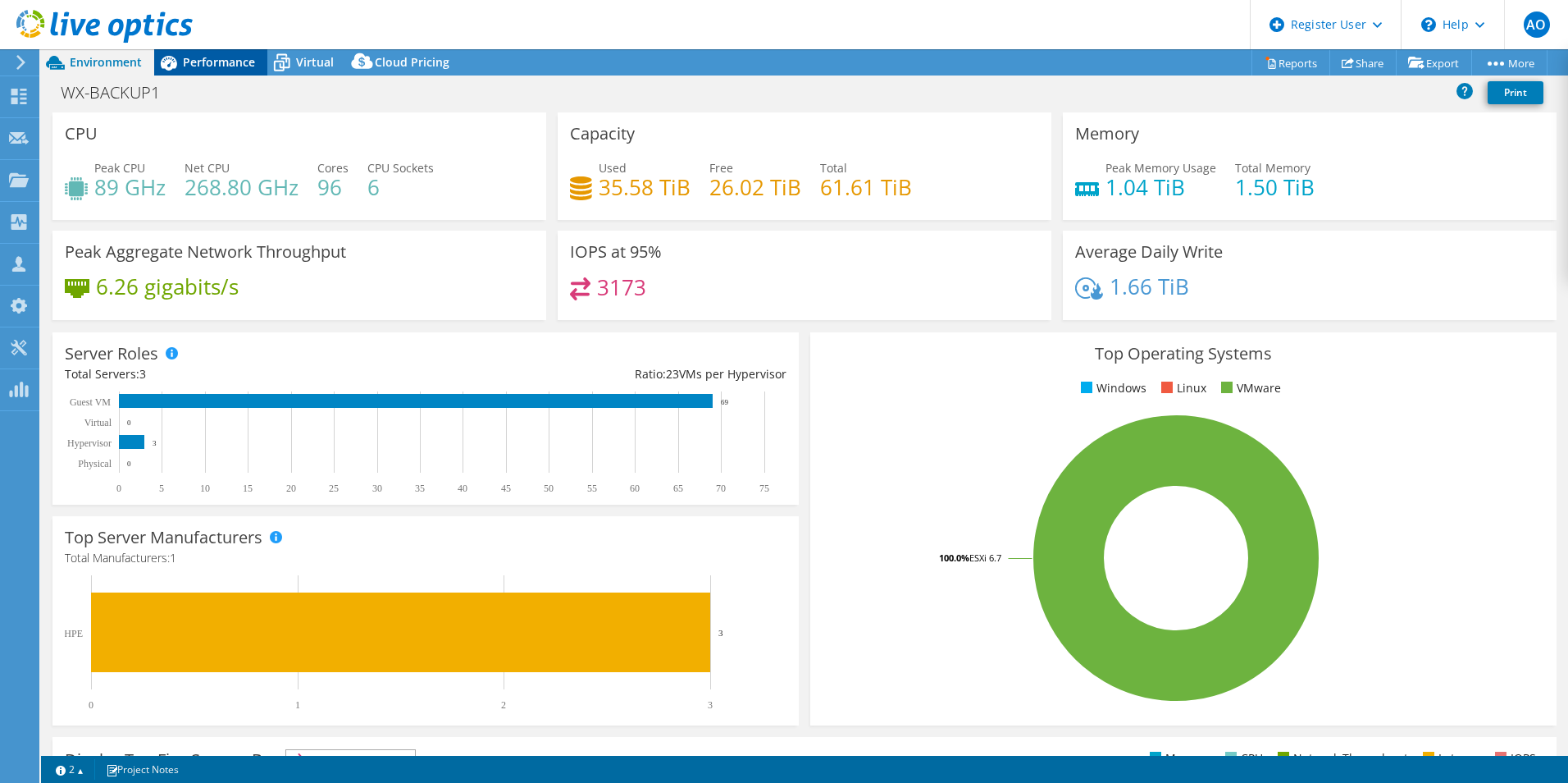
click at [204, 67] on span "Performance" at bounding box center [218, 62] width 72 height 16
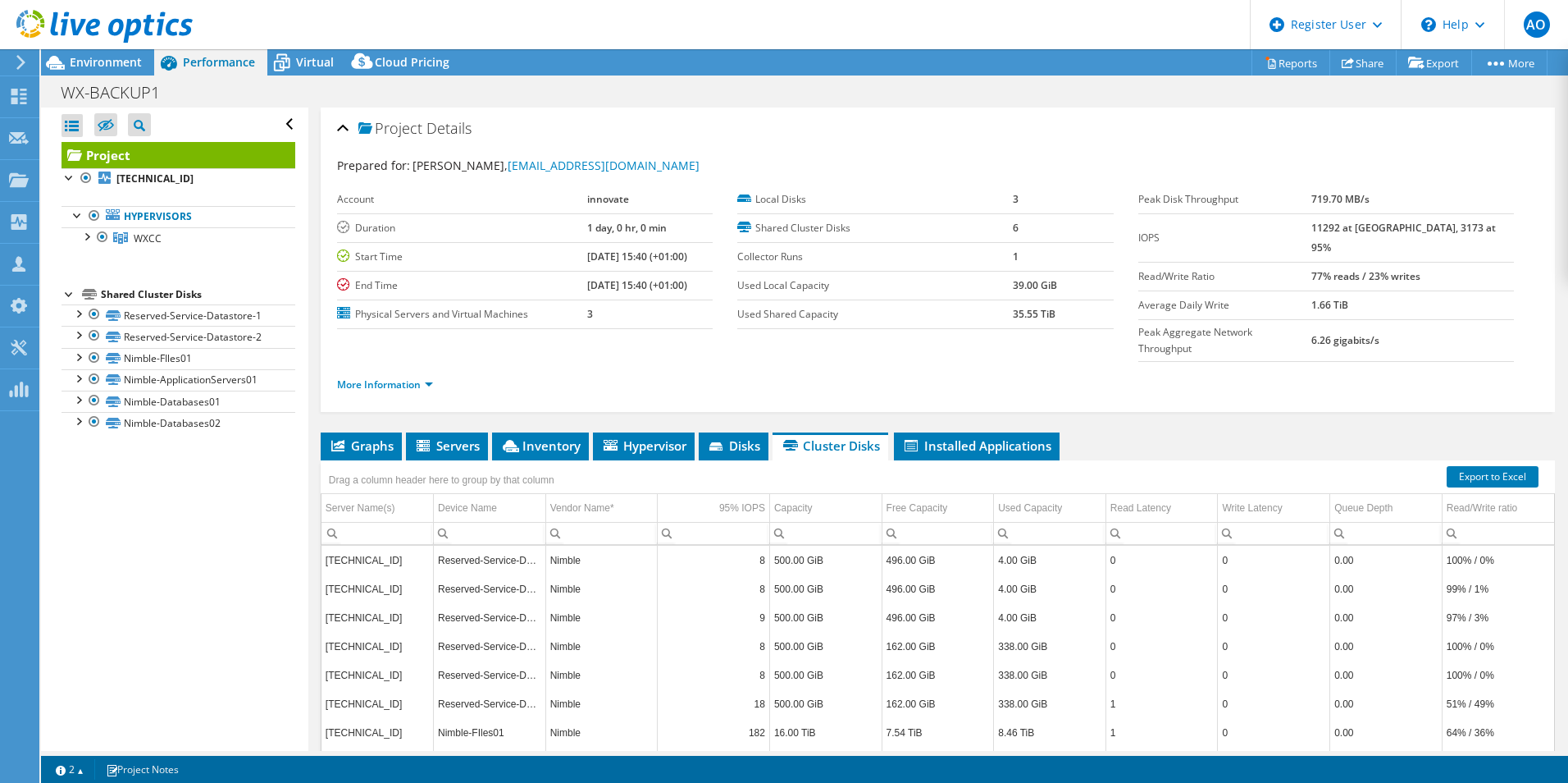
click at [353, 464] on div "Drag a column header here to group by that column" at bounding box center [441, 478] width 233 height 27
click at [357, 433] on li "Graphs" at bounding box center [361, 447] width 82 height 28
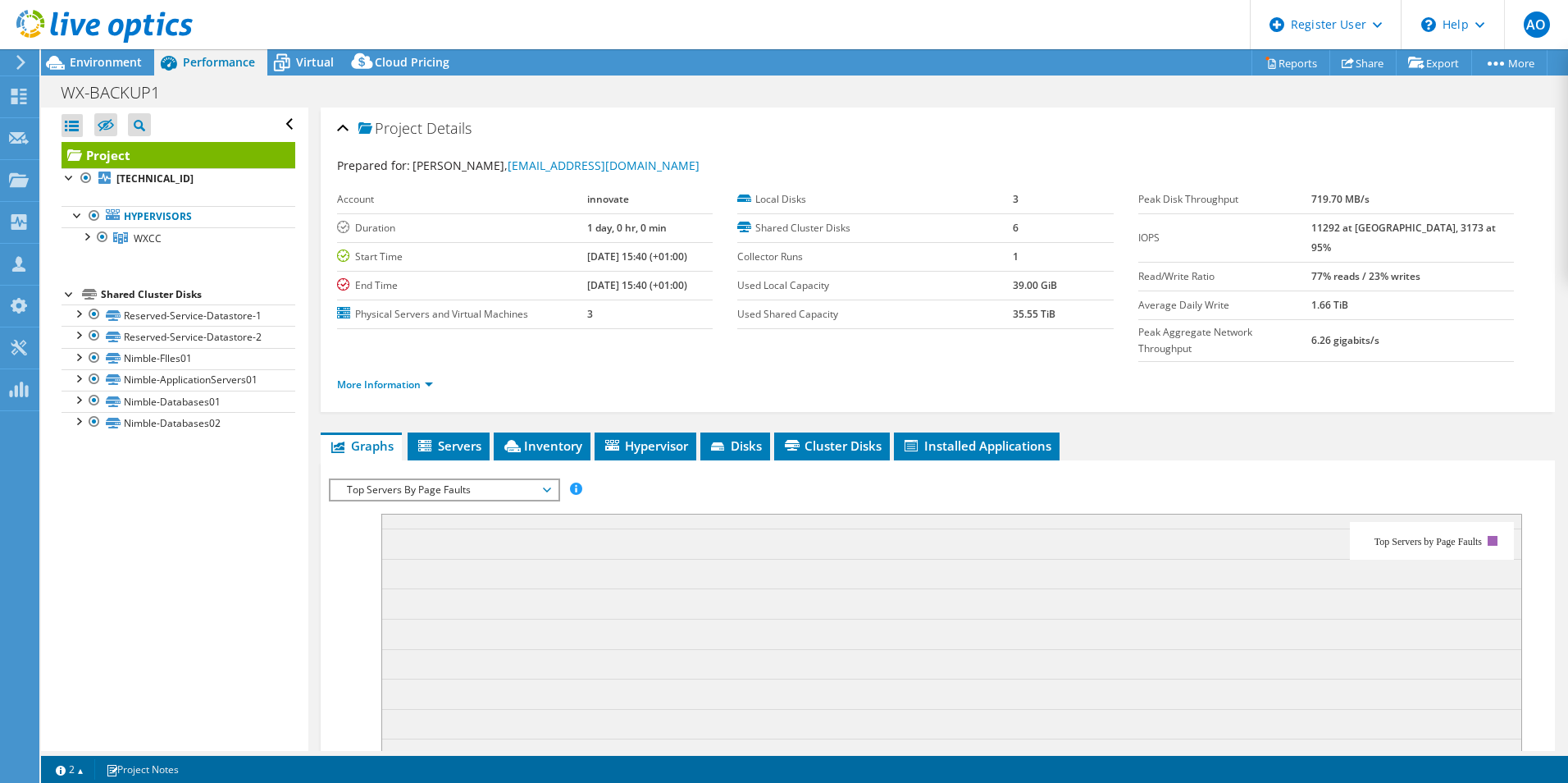
scroll to position [98, 0]
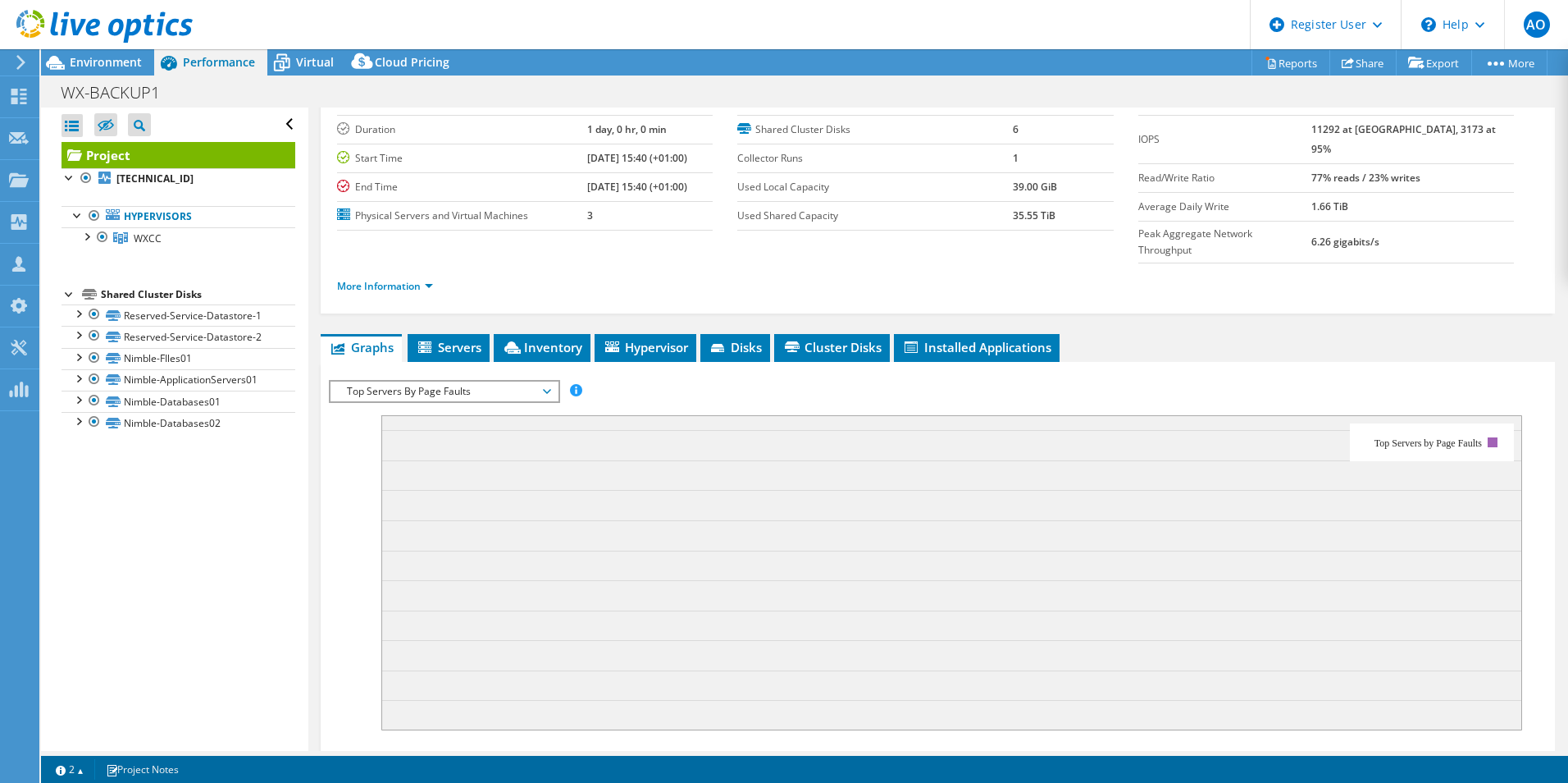
click at [409, 382] on span "Top Servers By Page Faults" at bounding box center [444, 392] width 211 height 19
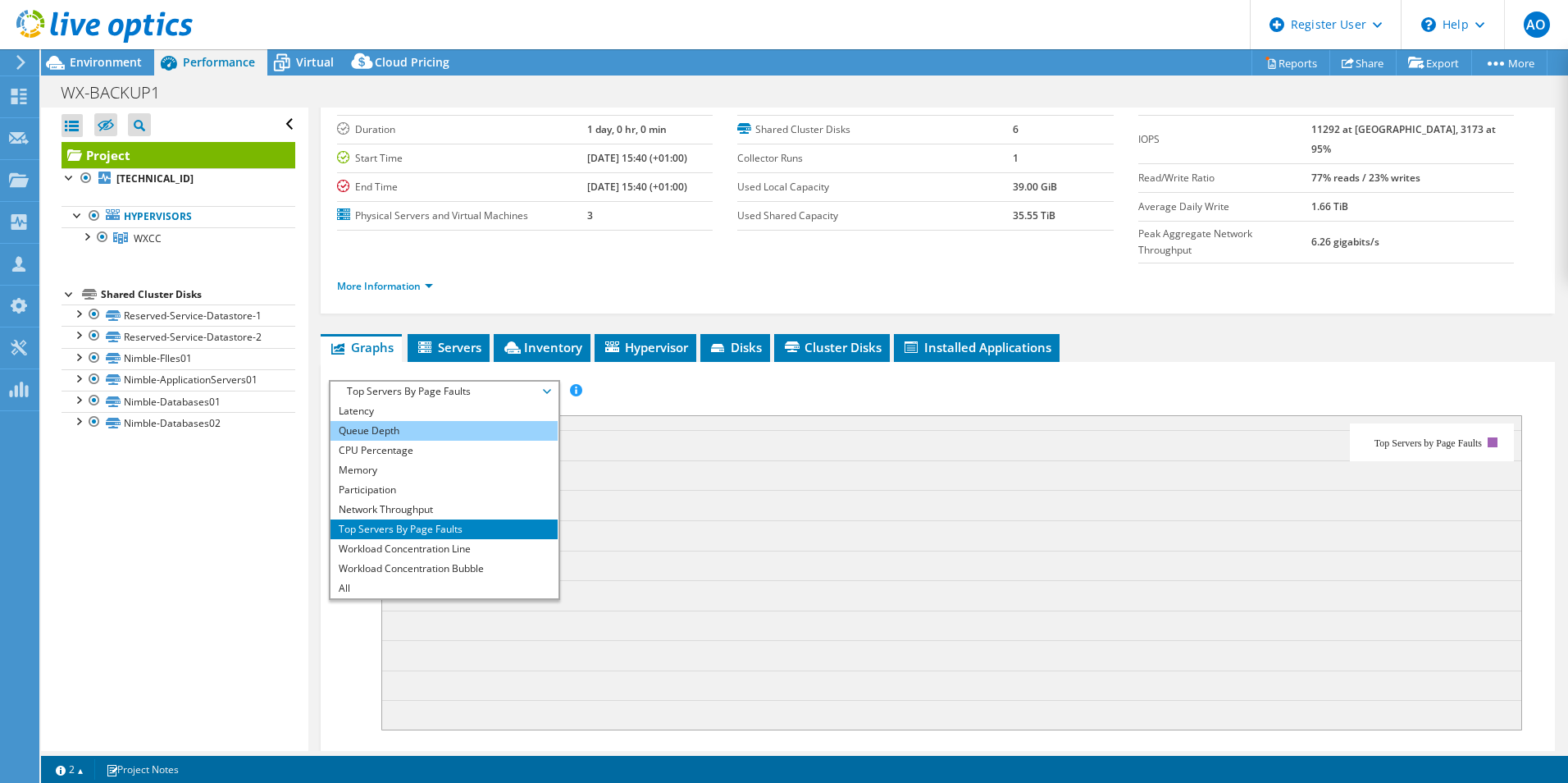
scroll to position [0, 0]
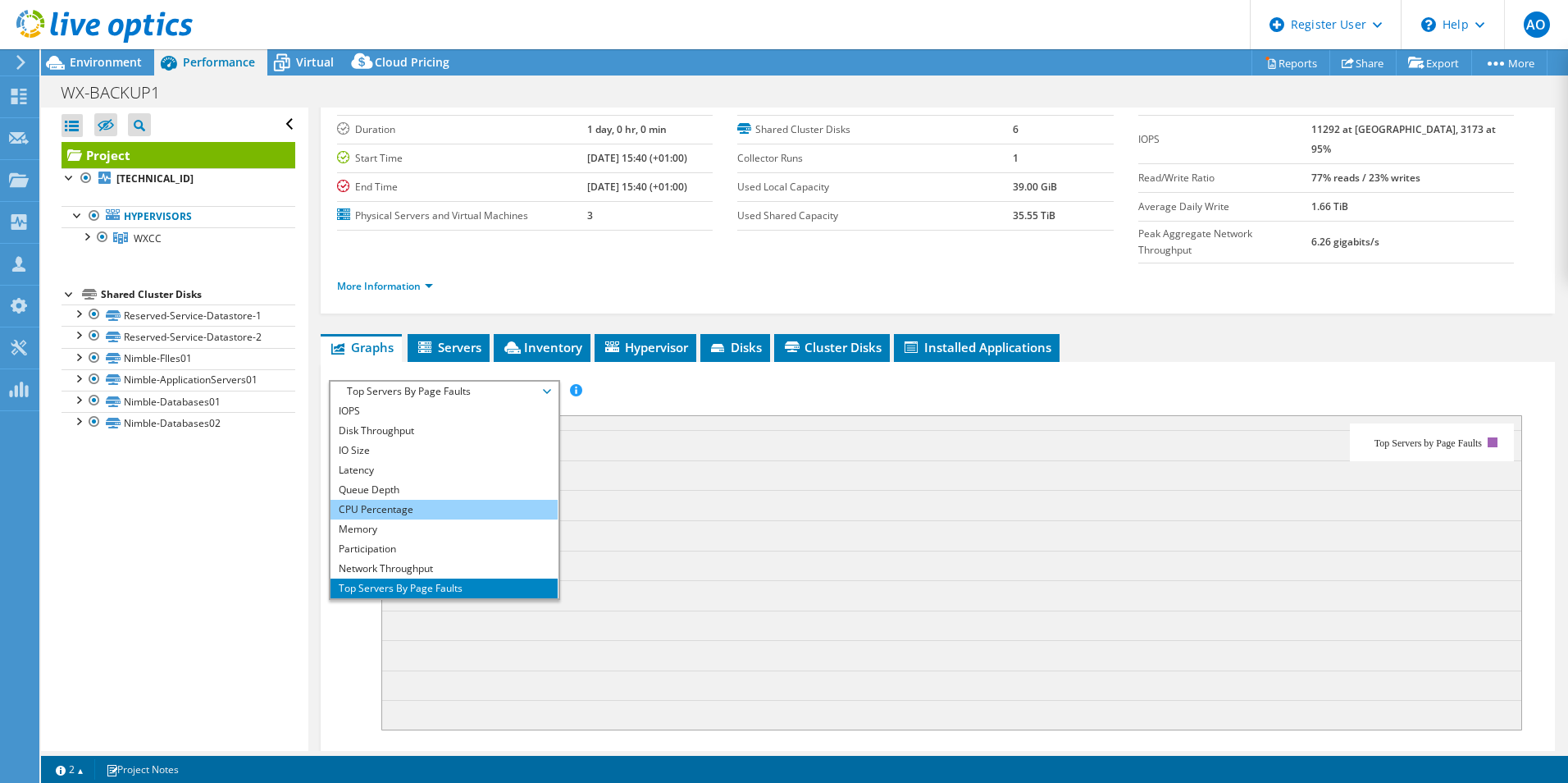
click at [405, 499] on li "CPU Percentage" at bounding box center [444, 509] width 227 height 19
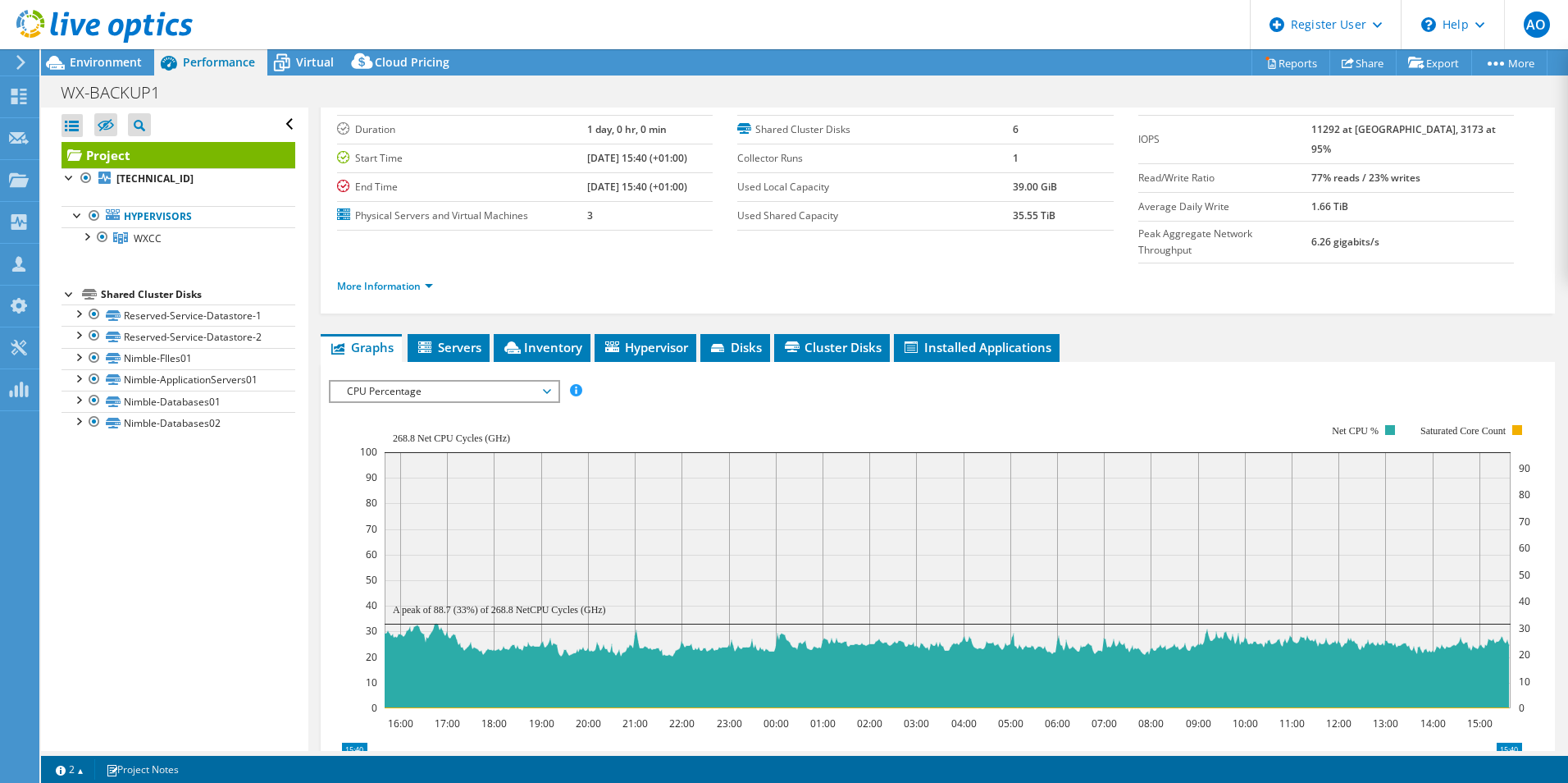
click at [402, 382] on span "CPU Percentage" at bounding box center [444, 392] width 211 height 19
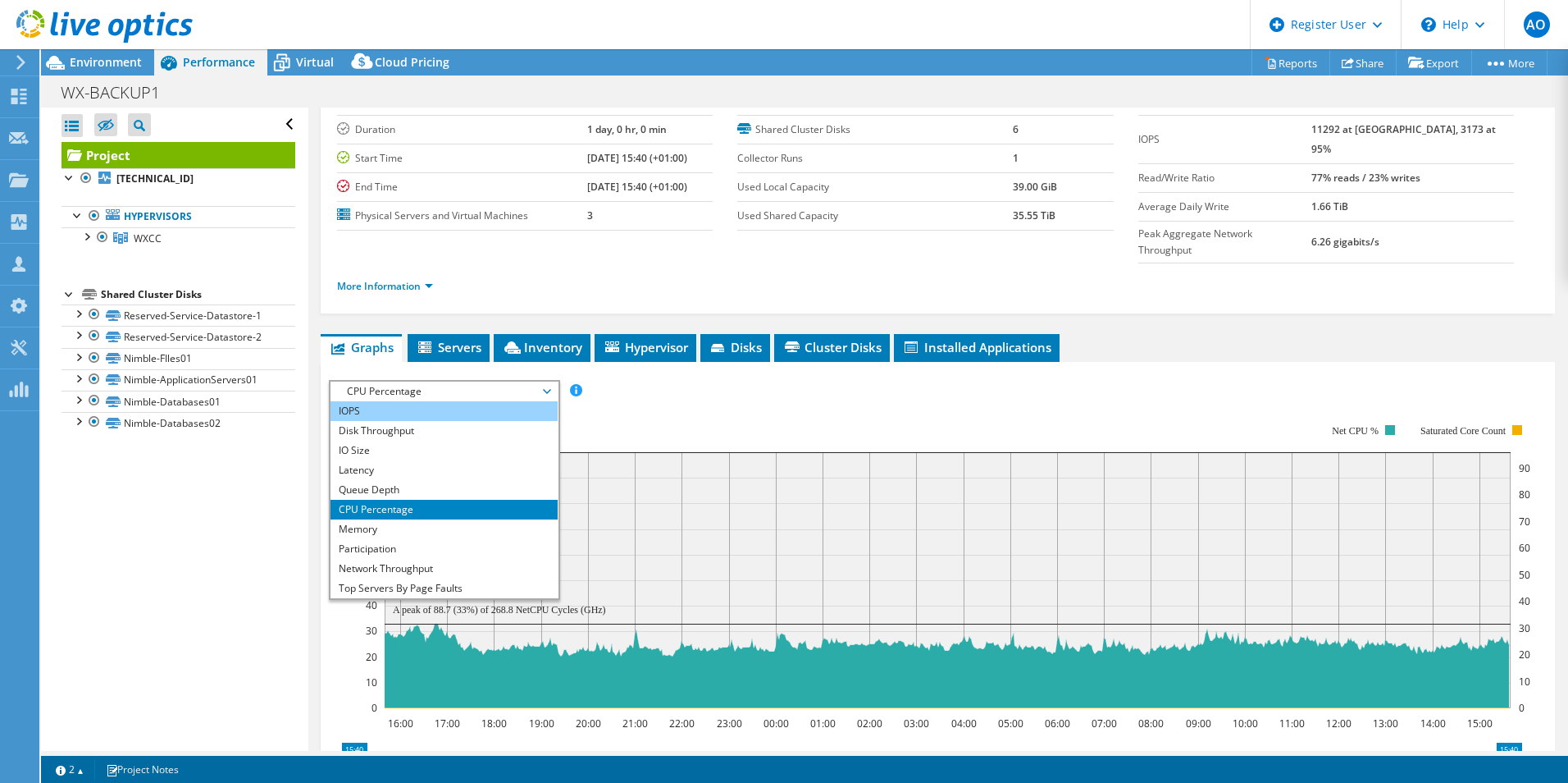
click at [402, 401] on li "IOPS" at bounding box center [444, 411] width 227 height 19
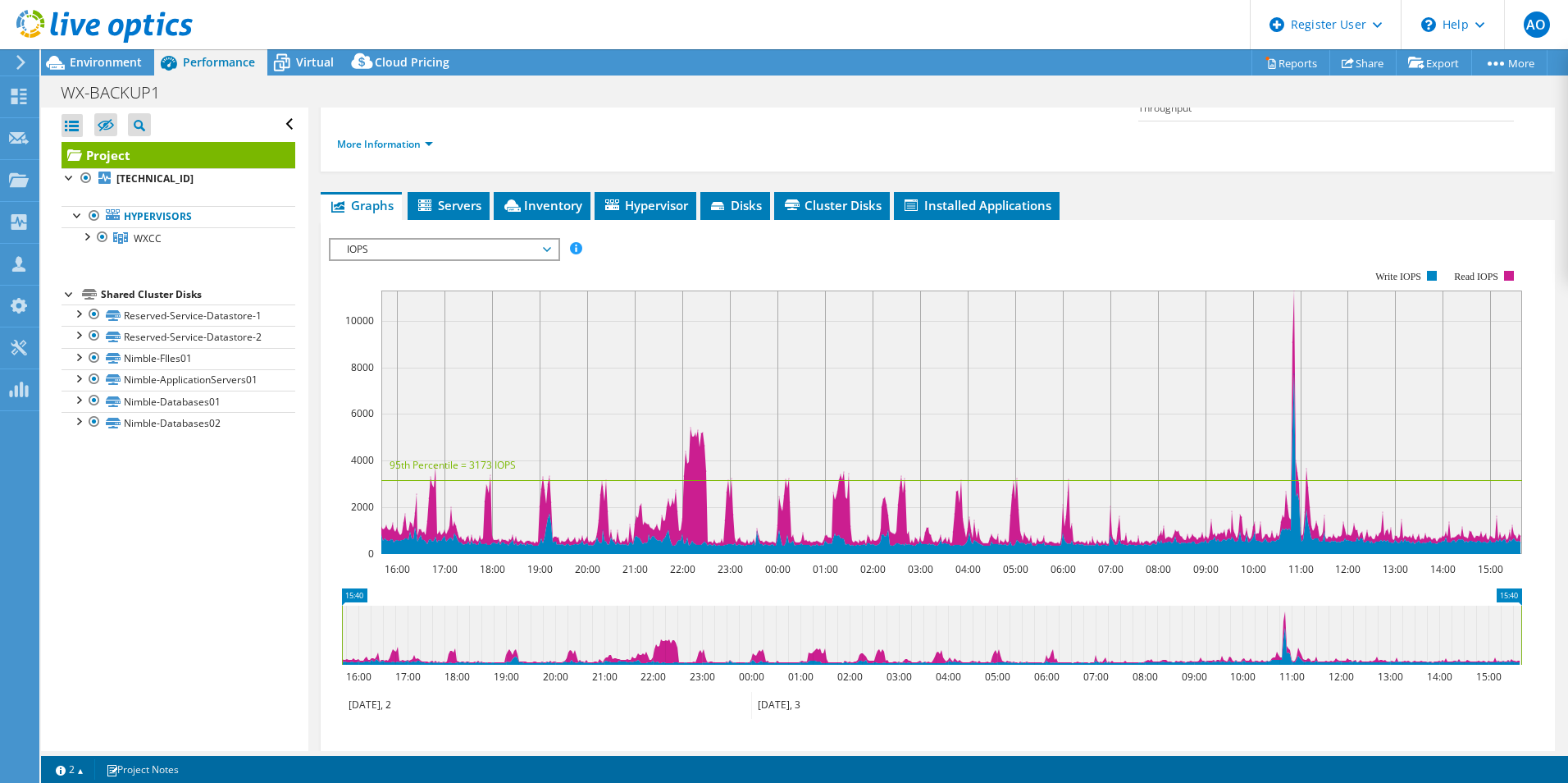
scroll to position [241, 0]
click at [488, 239] on span "IOPS" at bounding box center [444, 248] width 211 height 19
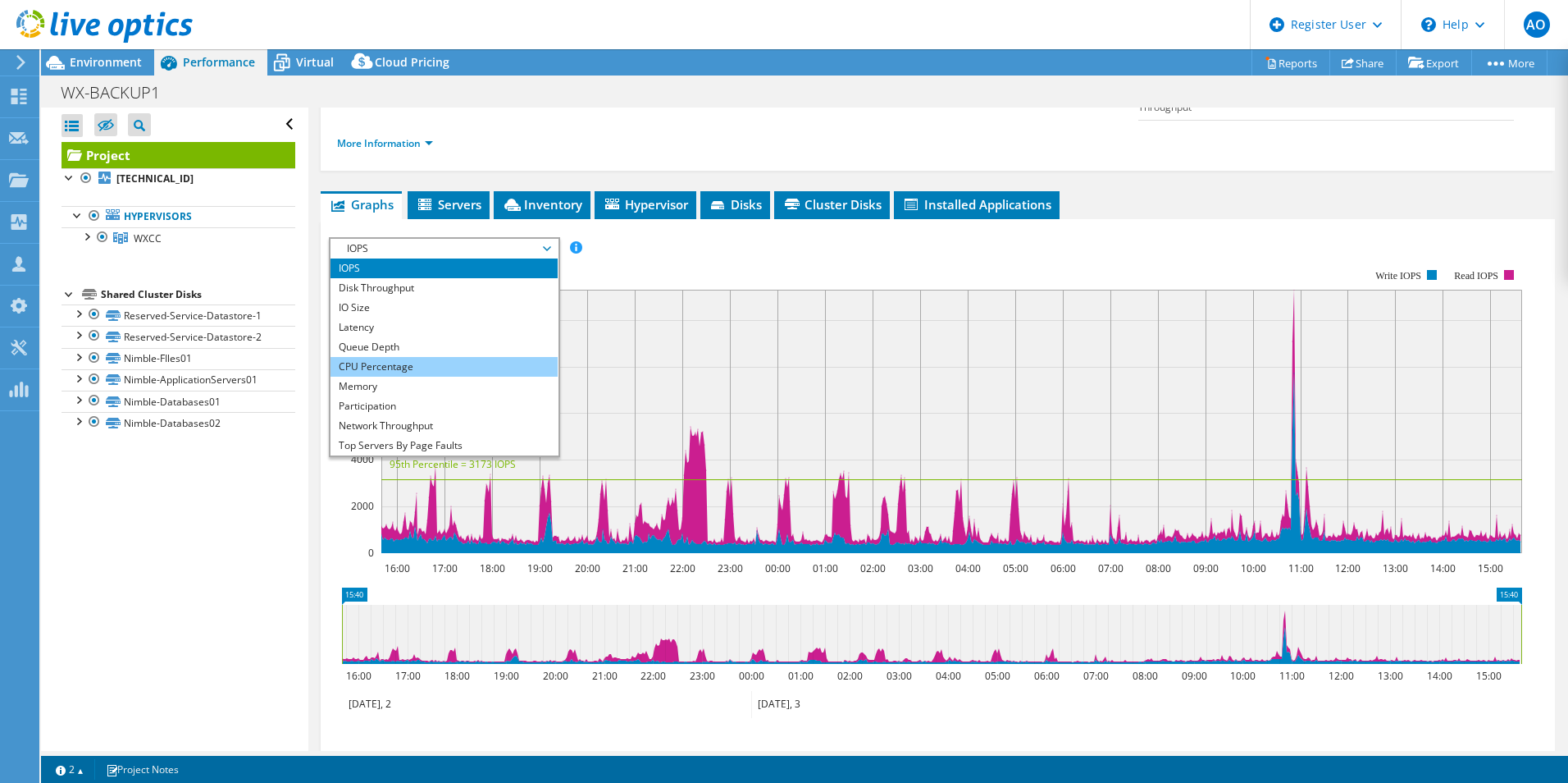
click at [441, 357] on li "CPU Percentage" at bounding box center [444, 367] width 227 height 19
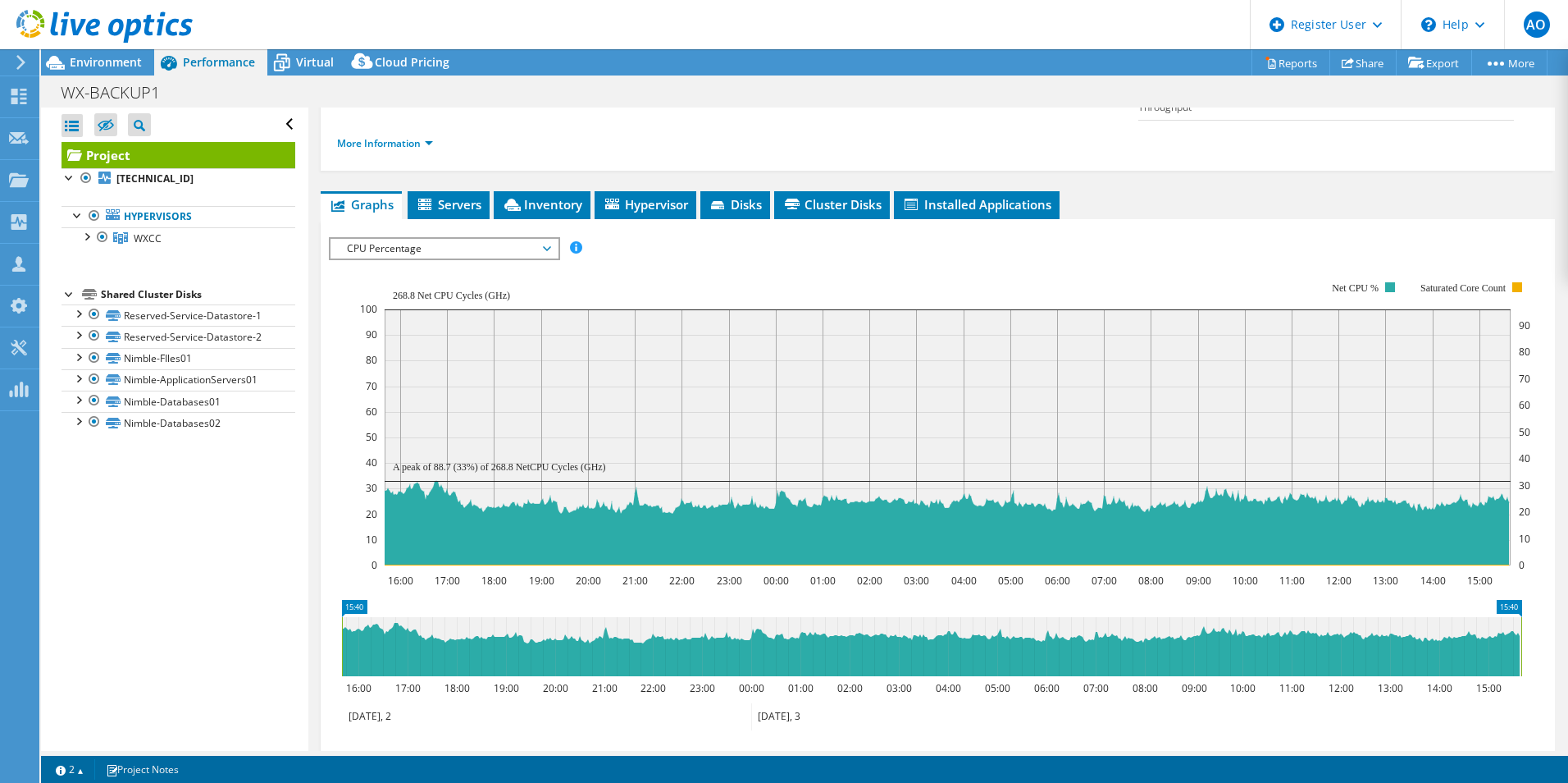
click at [514, 239] on span "CPU Percentage" at bounding box center [444, 248] width 211 height 19
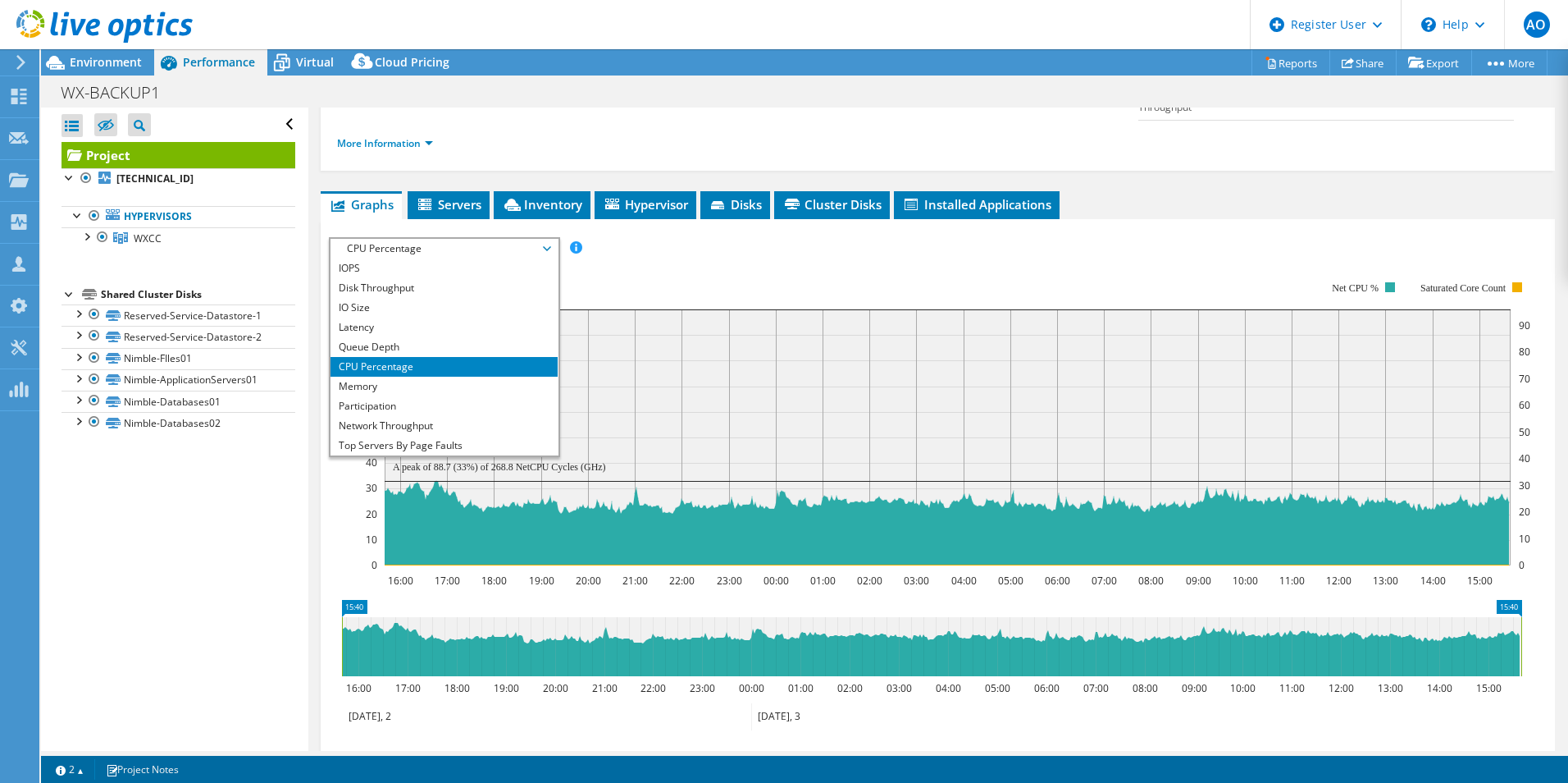
click at [690, 262] on rect at bounding box center [945, 423] width 1171 height 328
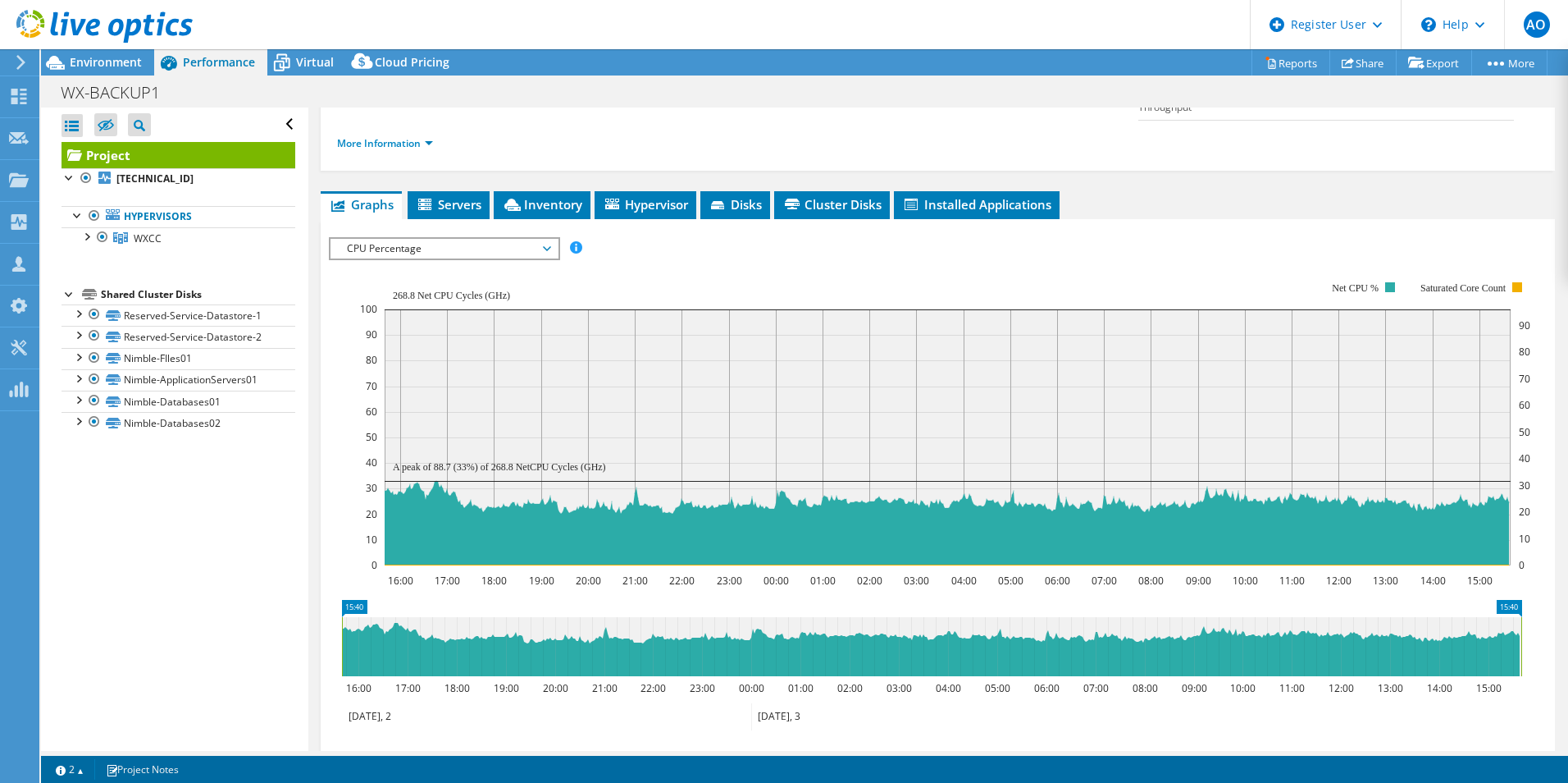
click at [508, 237] on div "CPU Percentage IOPS Disk Throughput IO Size Latency Queue Depth CPU Percentage …" at bounding box center [445, 248] width 232 height 23
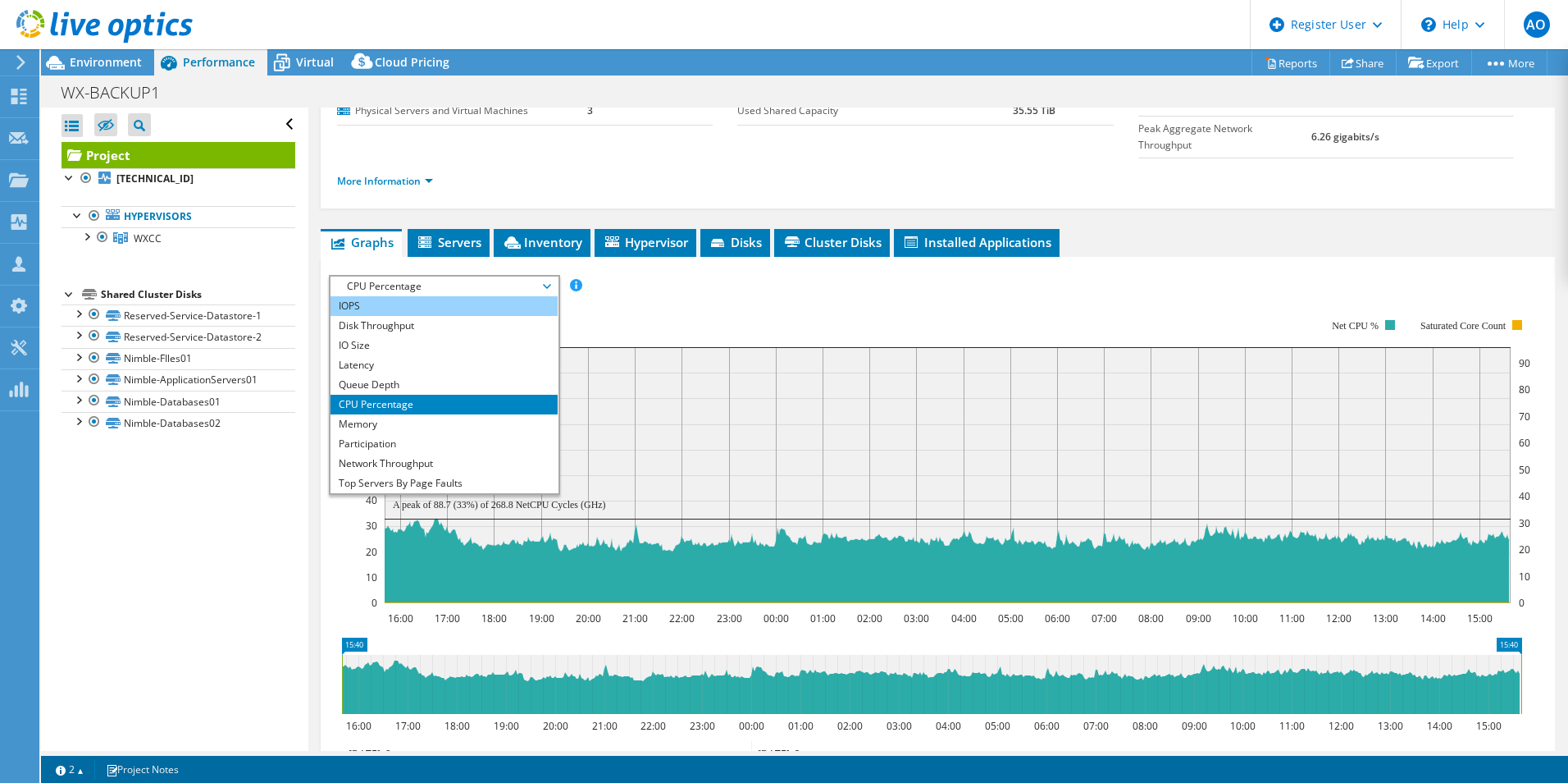
scroll to position [203, 0]
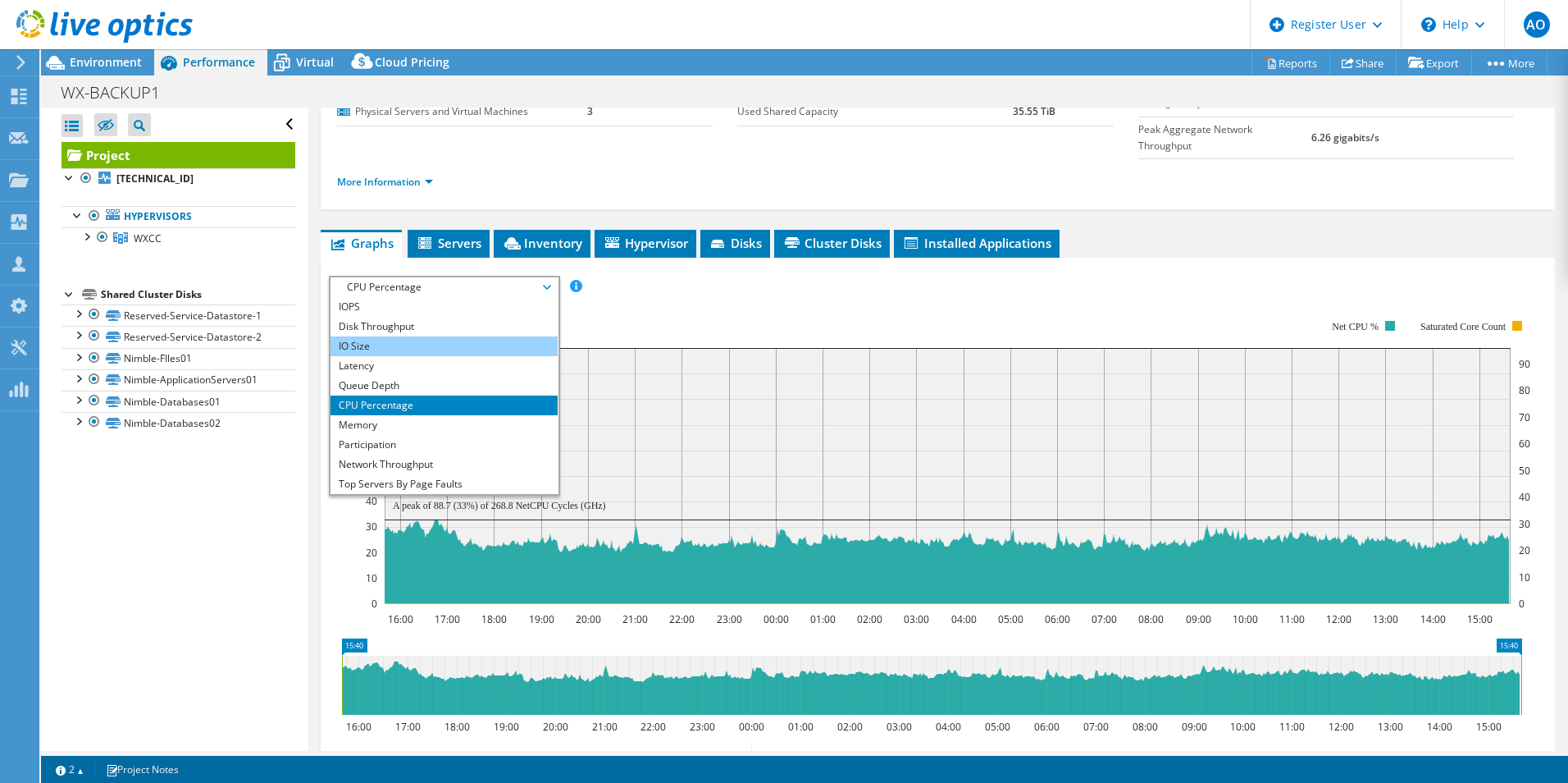
click at [439, 336] on li "IO Size" at bounding box center [444, 346] width 227 height 19
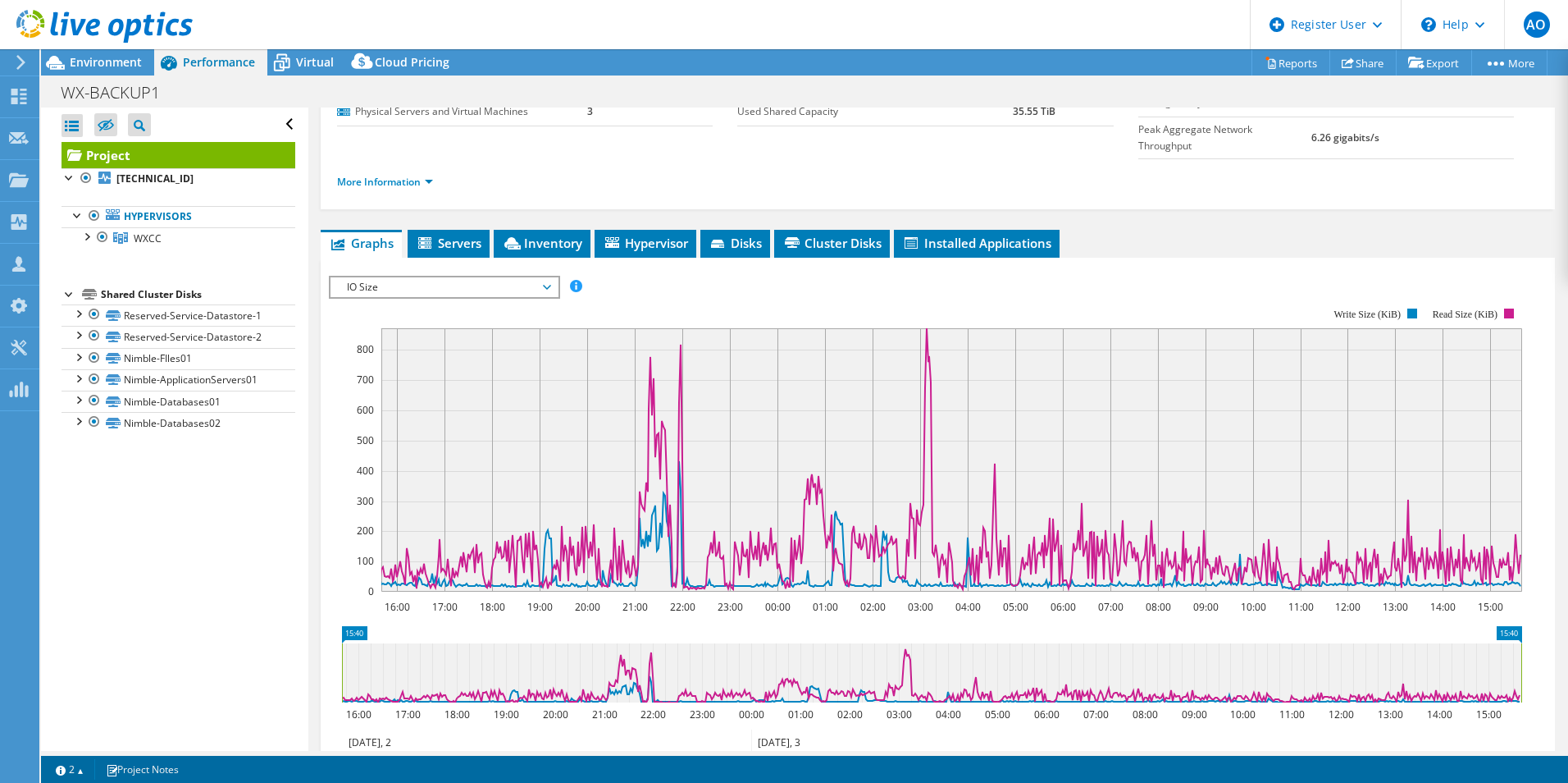
click at [471, 277] on span "IO Size" at bounding box center [444, 287] width 211 height 19
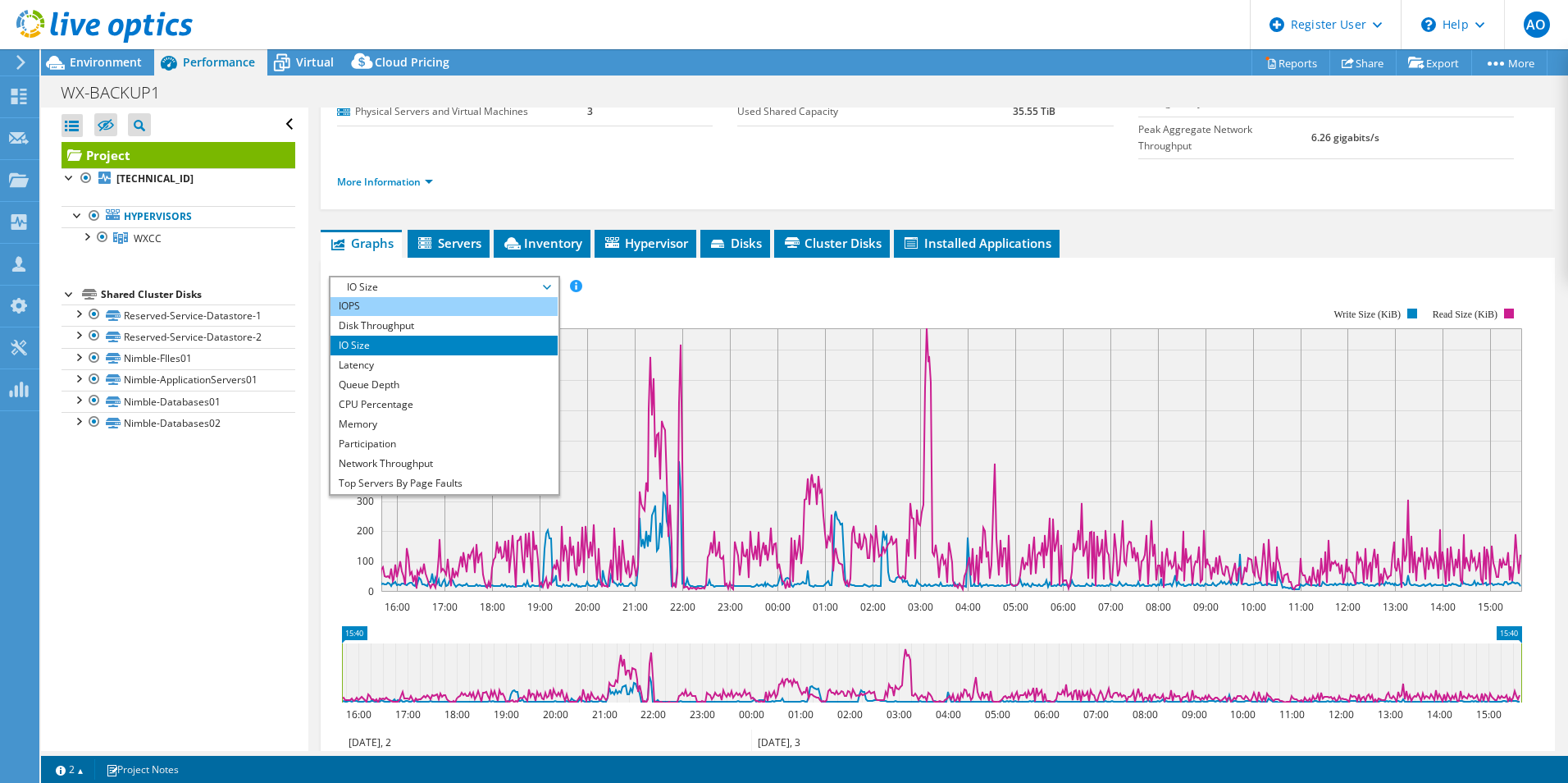
scroll to position [0, 0]
click at [433, 297] on li "IOPS" at bounding box center [444, 306] width 227 height 19
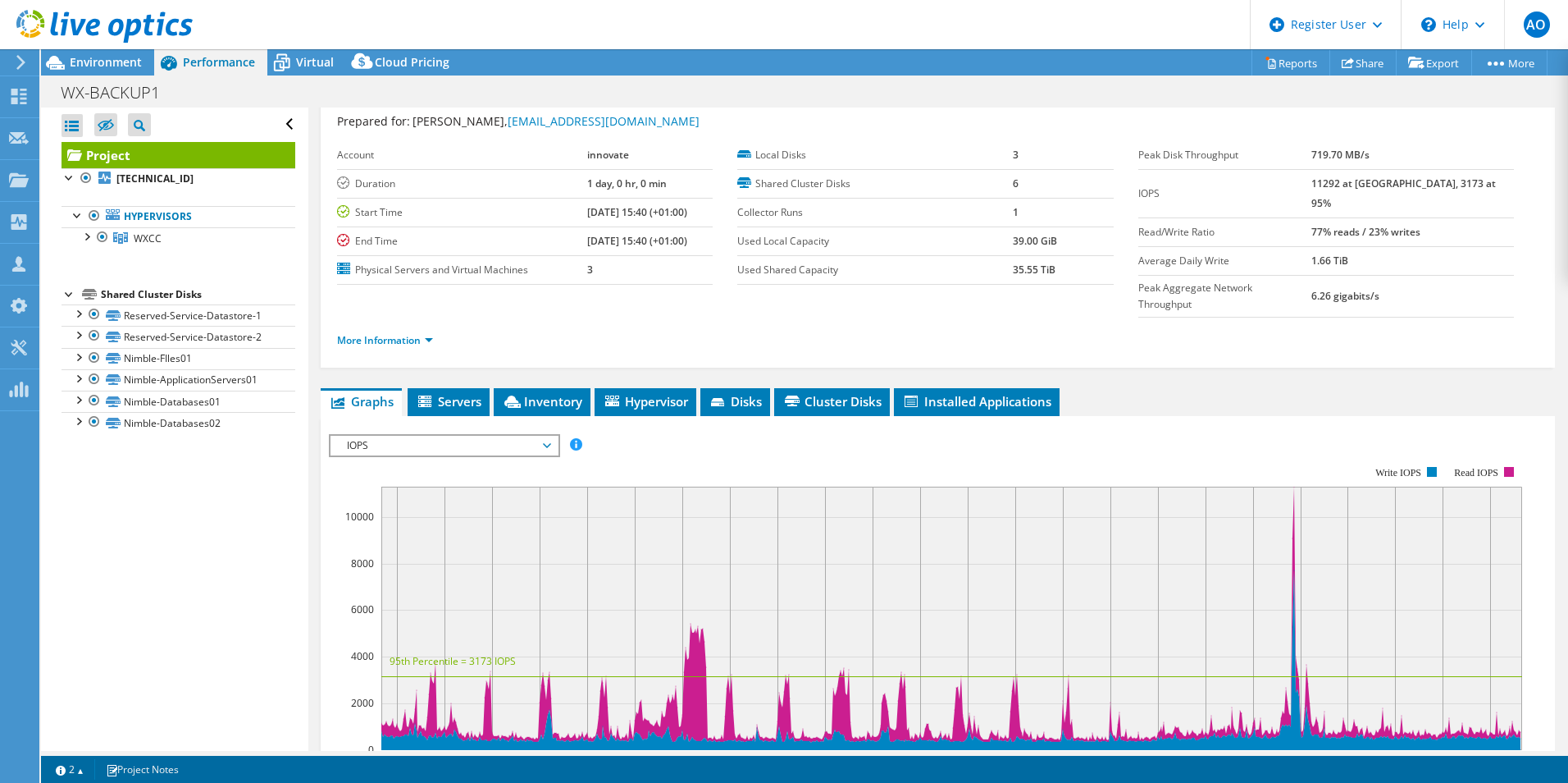
scroll to position [44, 0]
click at [858, 388] on li "Cluster Disks" at bounding box center [832, 402] width 116 height 28
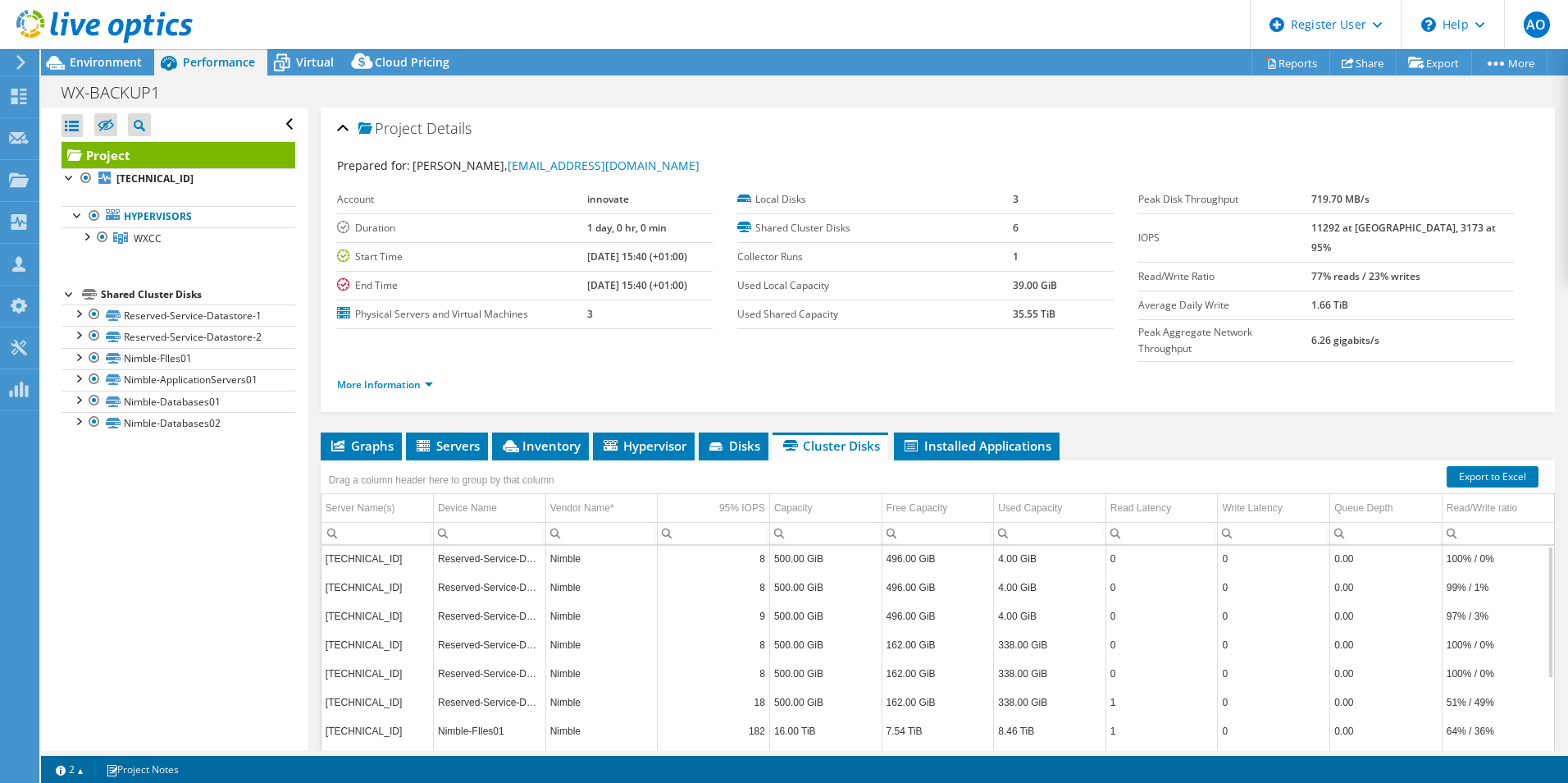
scroll to position [0, 0]
